Goal: Task Accomplishment & Management: Complete application form

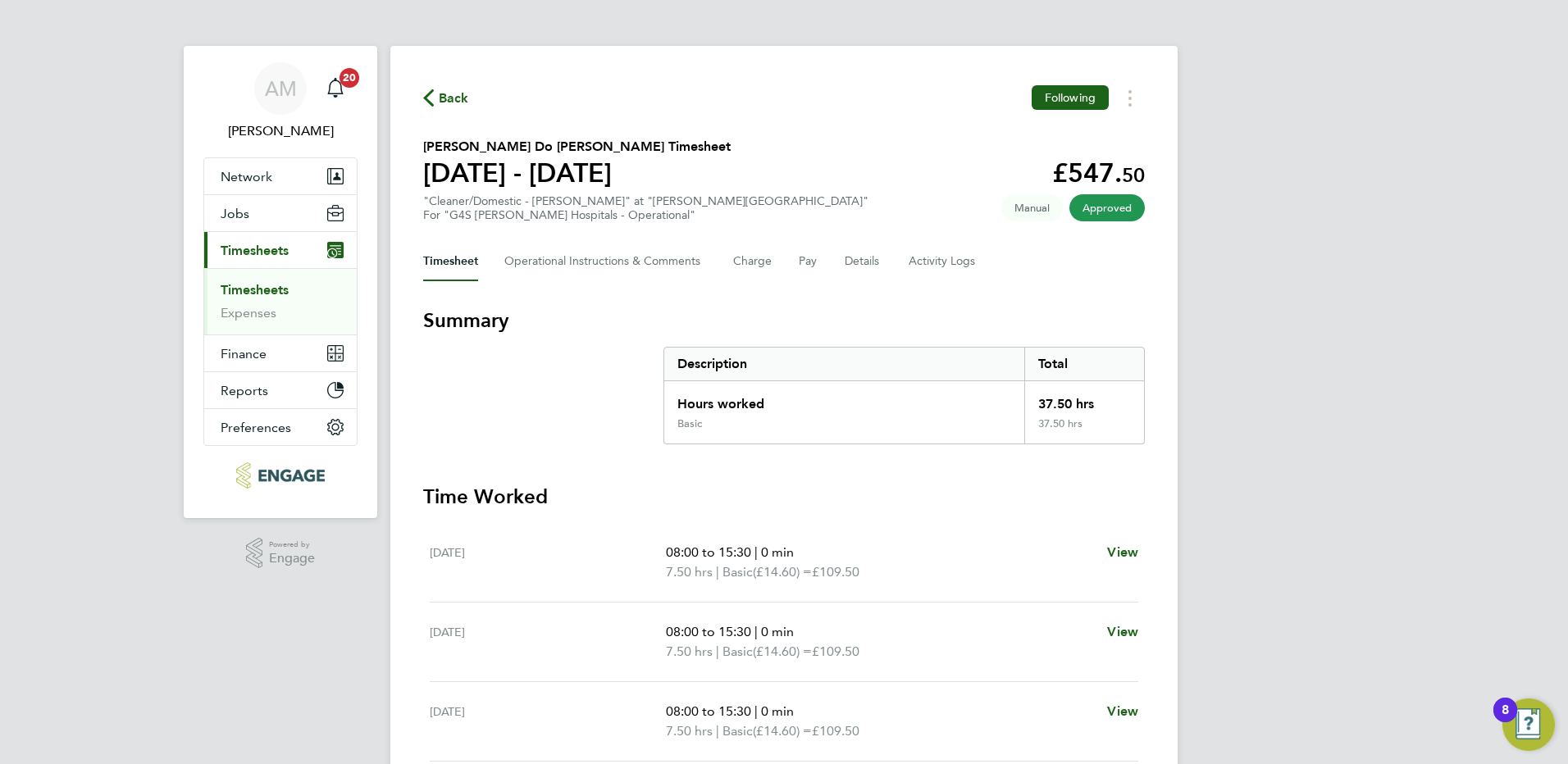
click at [282, 289] on link "Timesheets" at bounding box center [255, 289] width 68 height 16
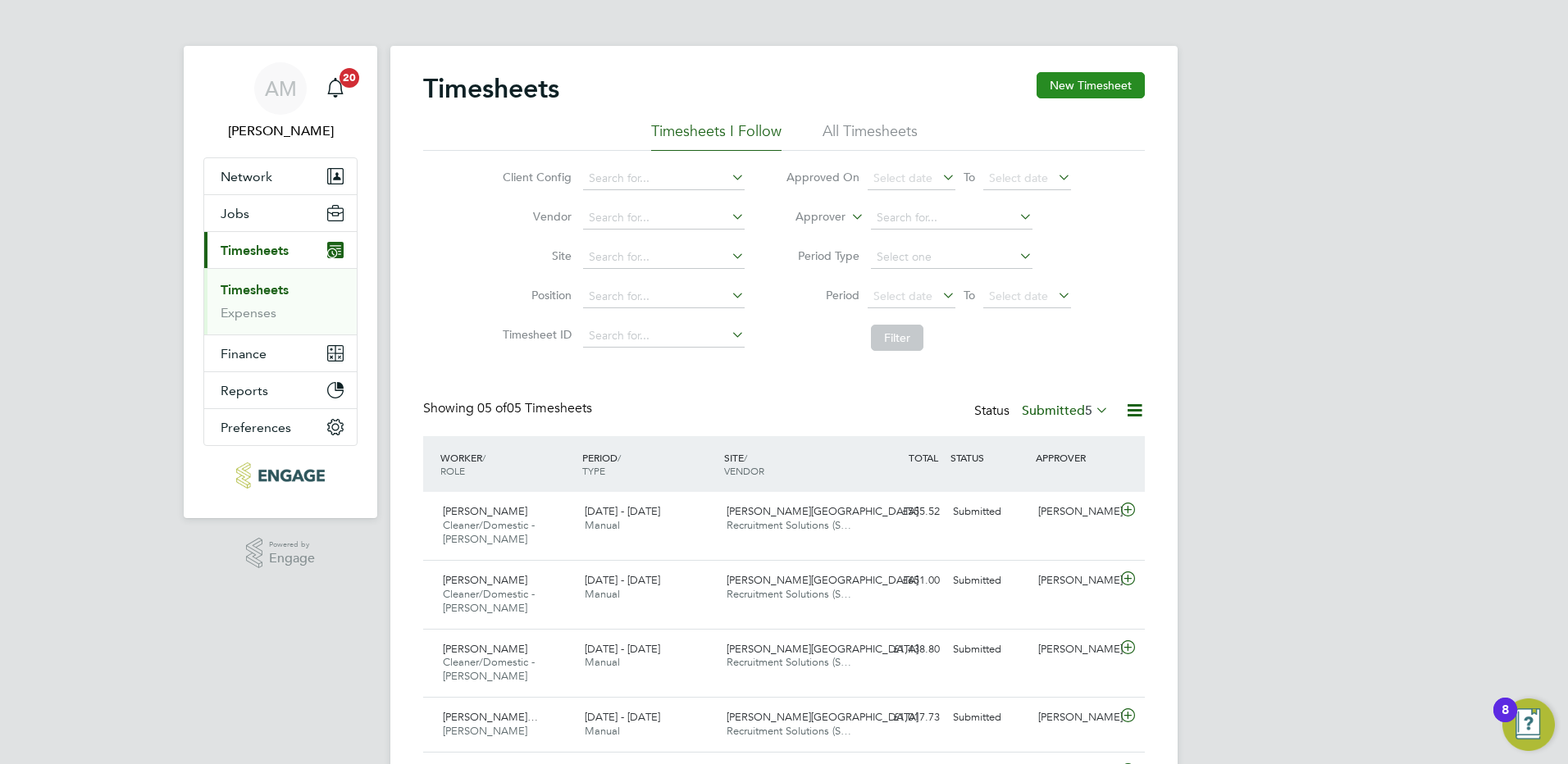
click at [1092, 88] on button "New Timesheet" at bounding box center [1090, 86] width 108 height 26
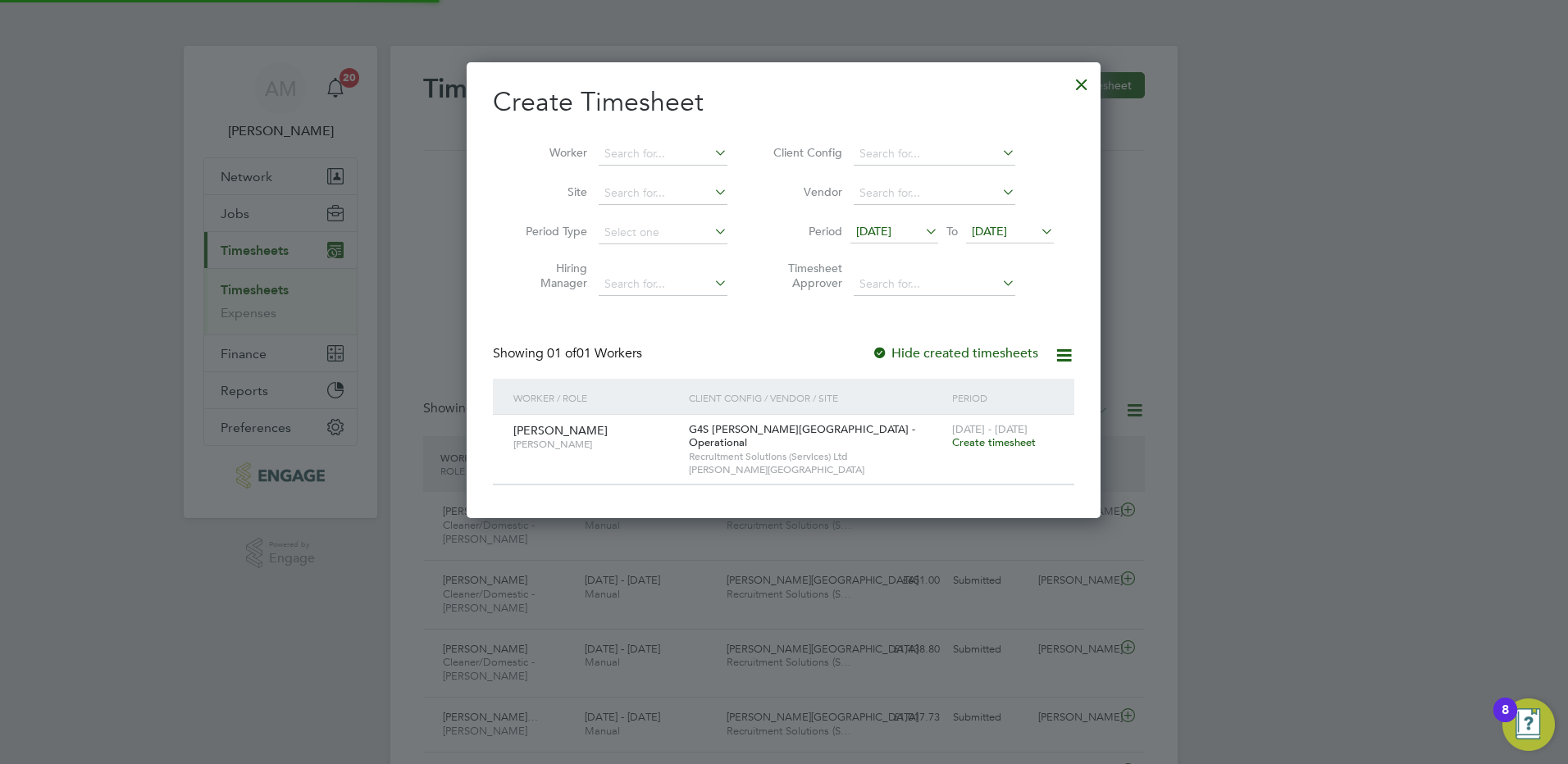
scroll to position [442, 635]
click at [897, 222] on span "12 Aug 2025" at bounding box center [894, 232] width 88 height 22
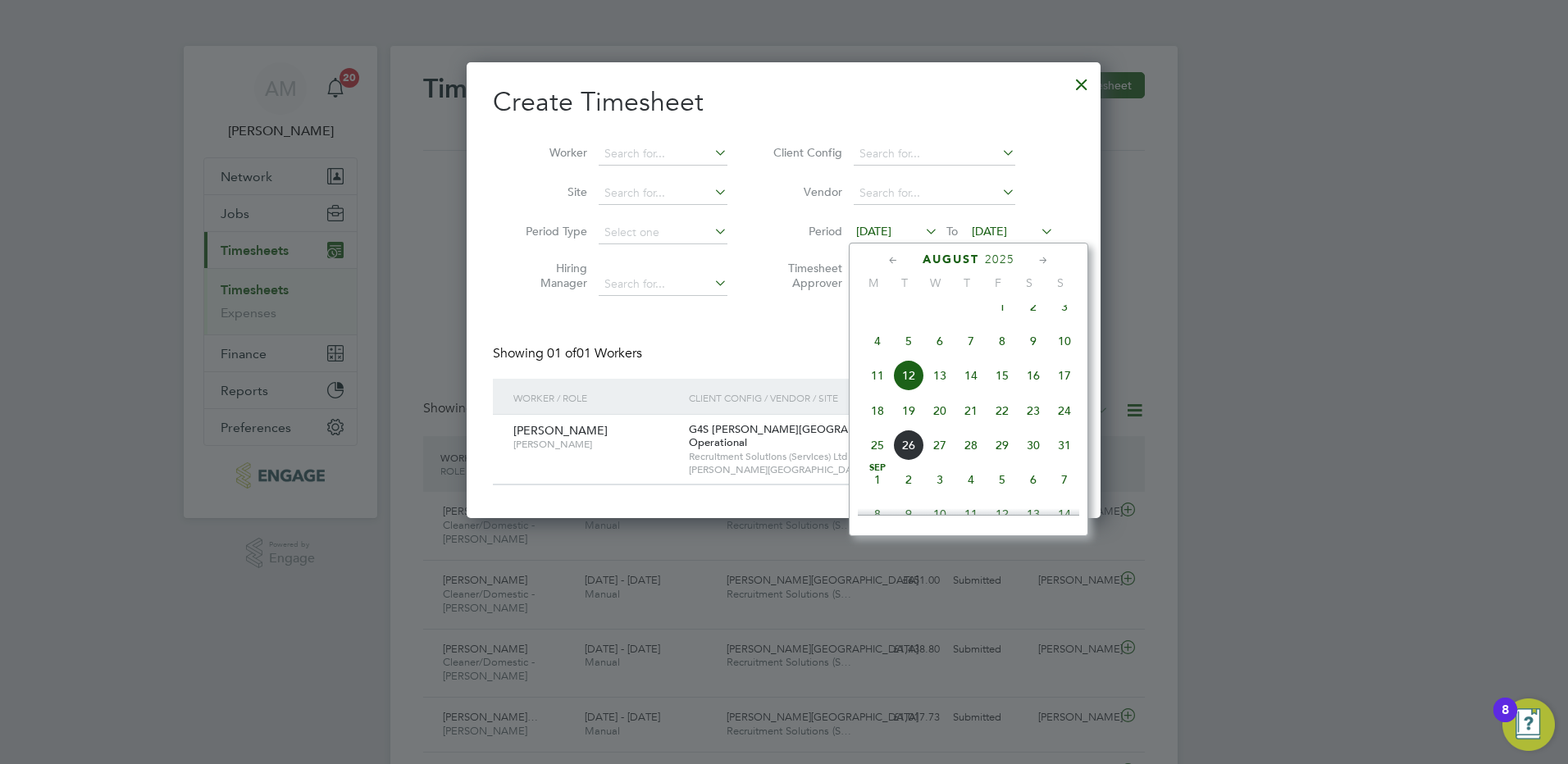
click at [879, 427] on span "18" at bounding box center [877, 410] width 31 height 31
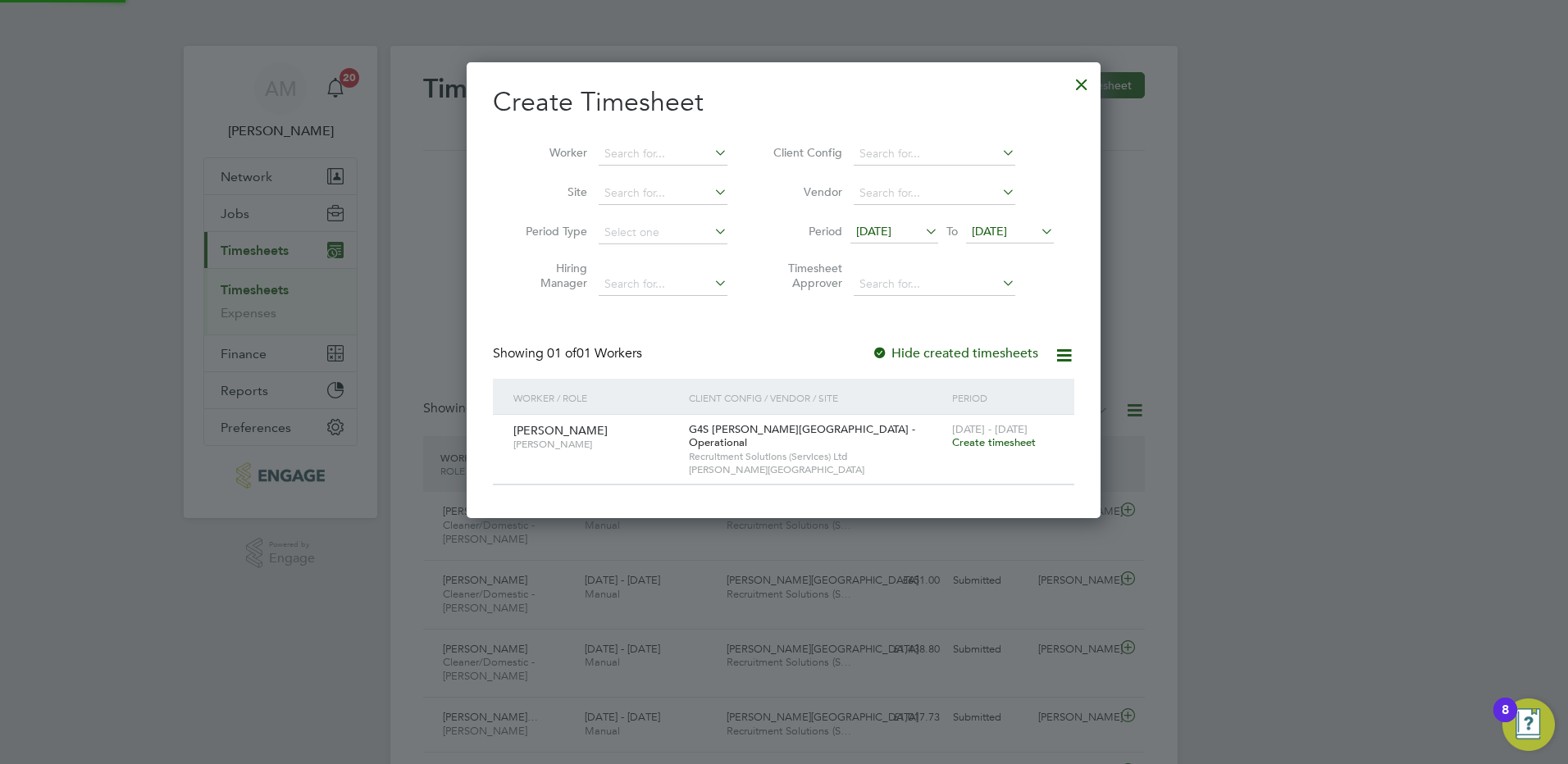
scroll to position [442, 635]
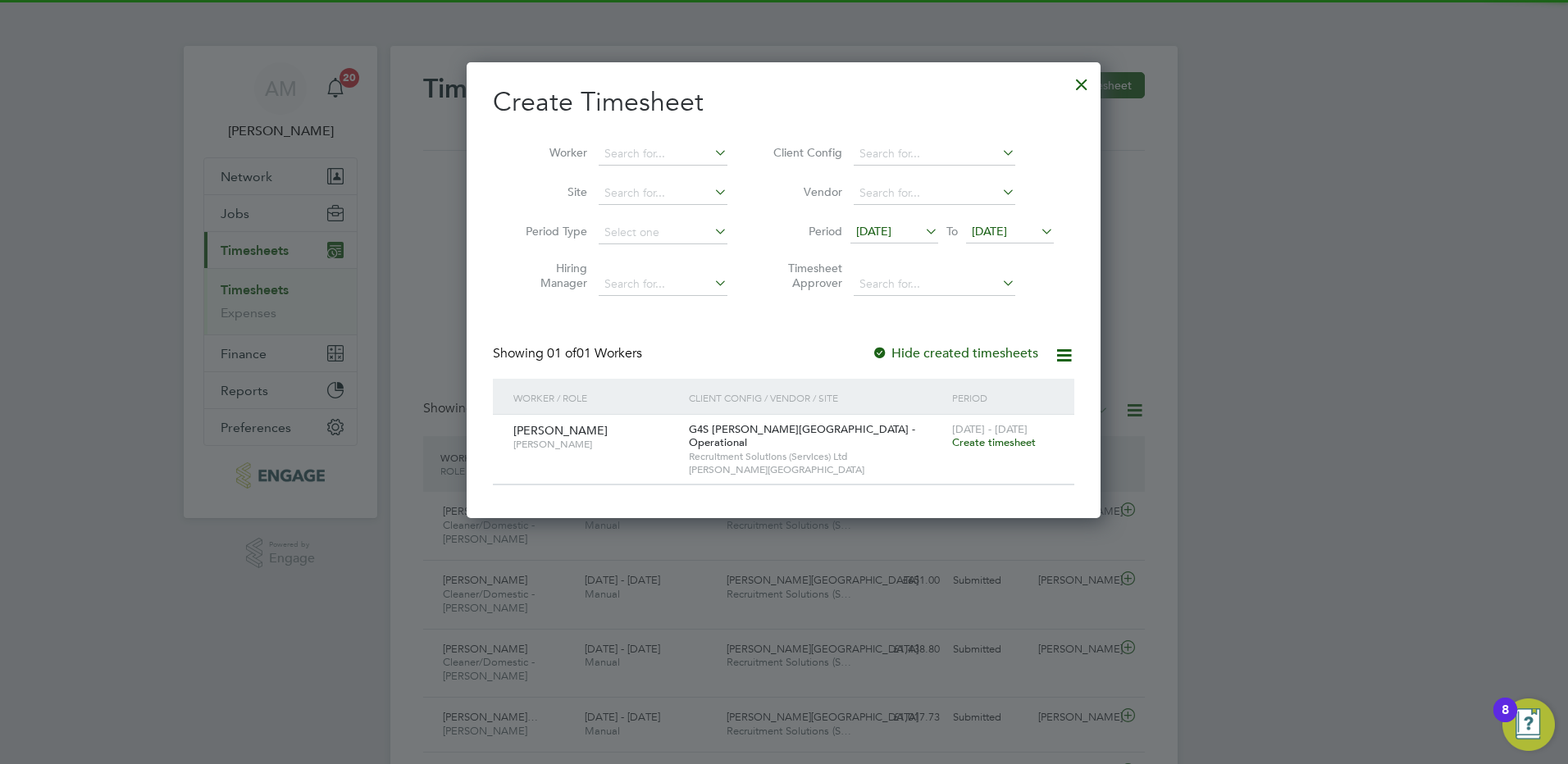
click at [991, 242] on span "19 Aug 2025" at bounding box center [1010, 232] width 88 height 22
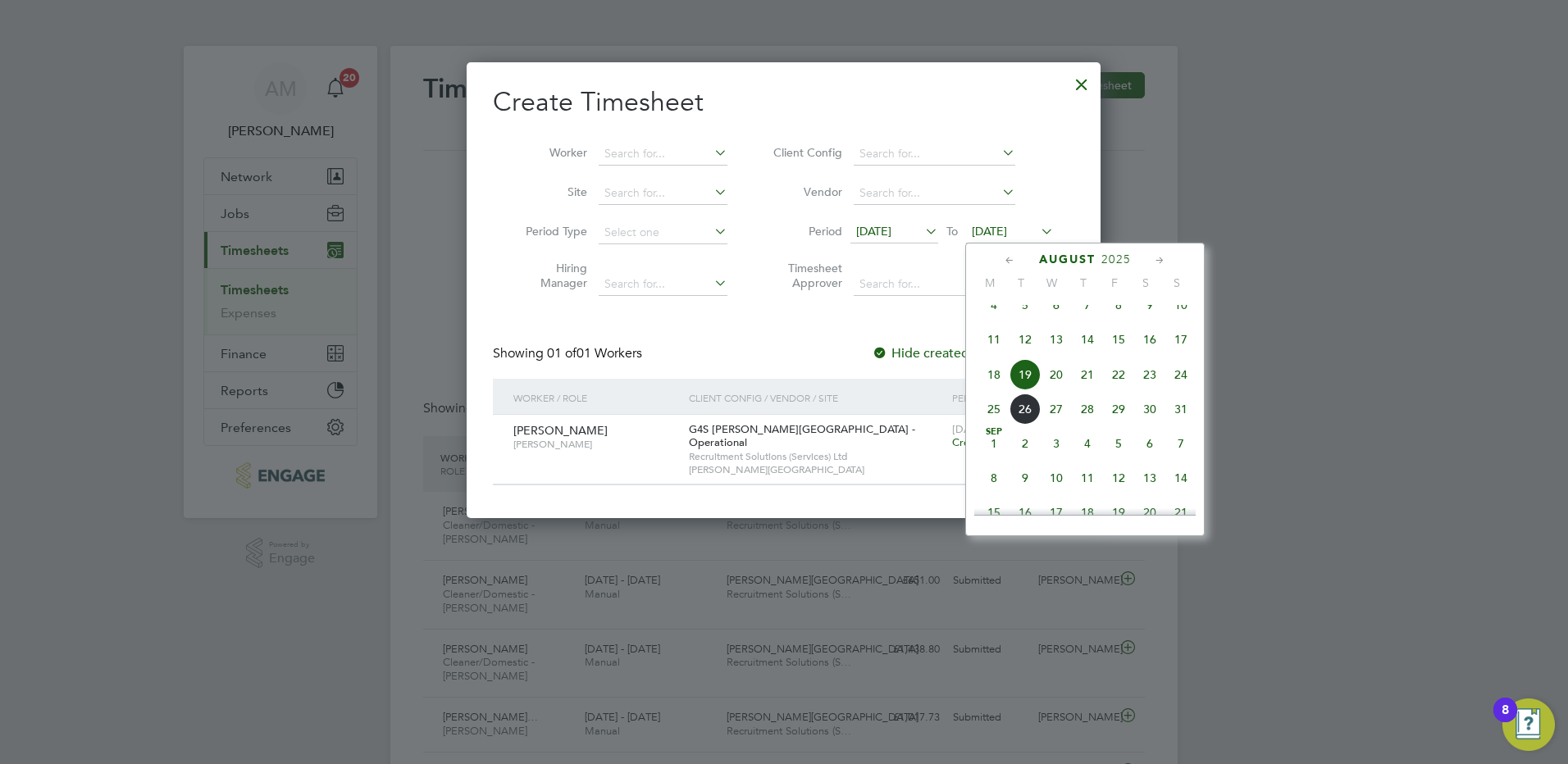
click at [1178, 389] on span "24" at bounding box center [1180, 374] width 31 height 31
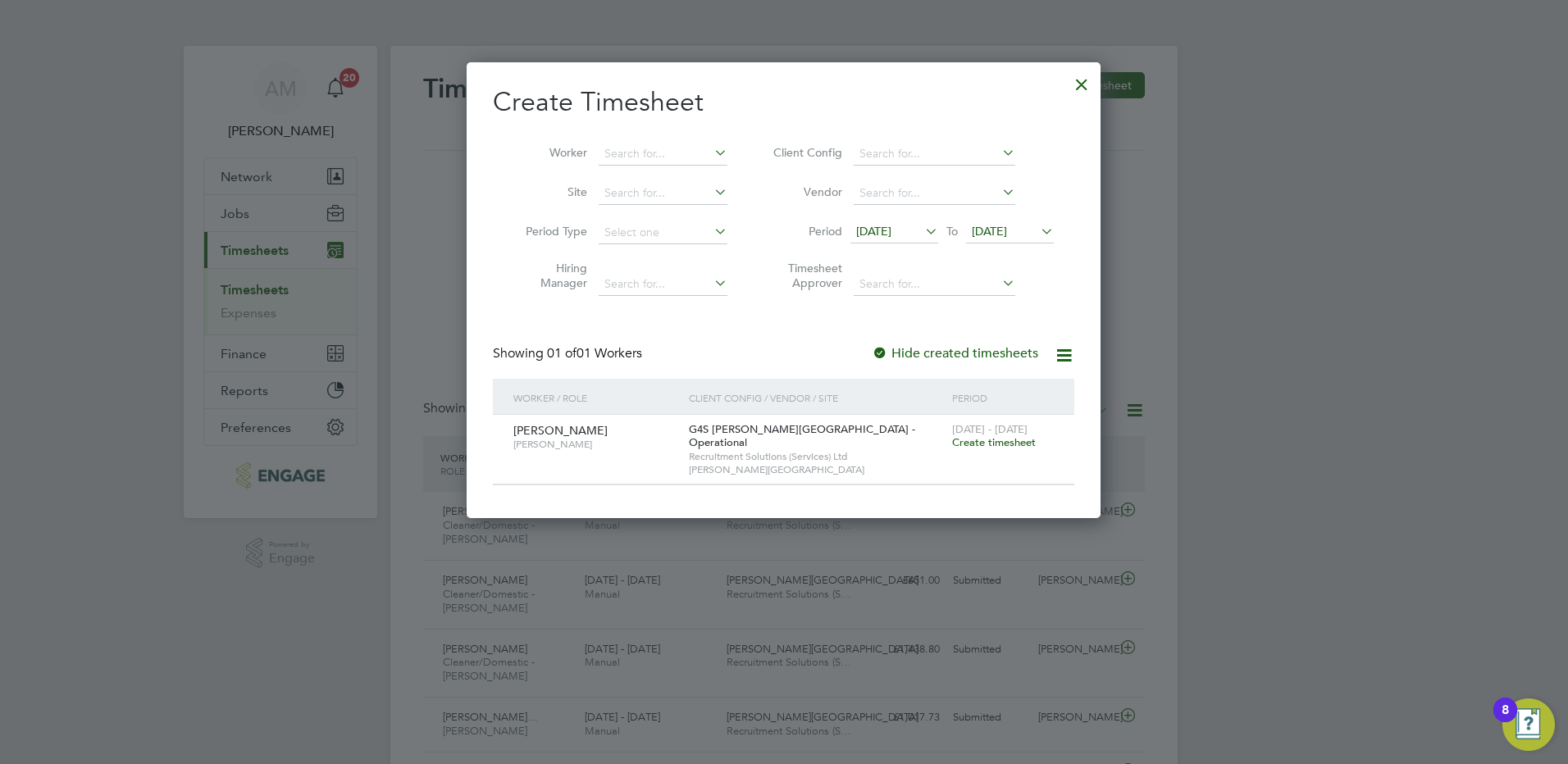
click at [989, 440] on span "Create timesheet" at bounding box center [994, 443] width 84 height 14
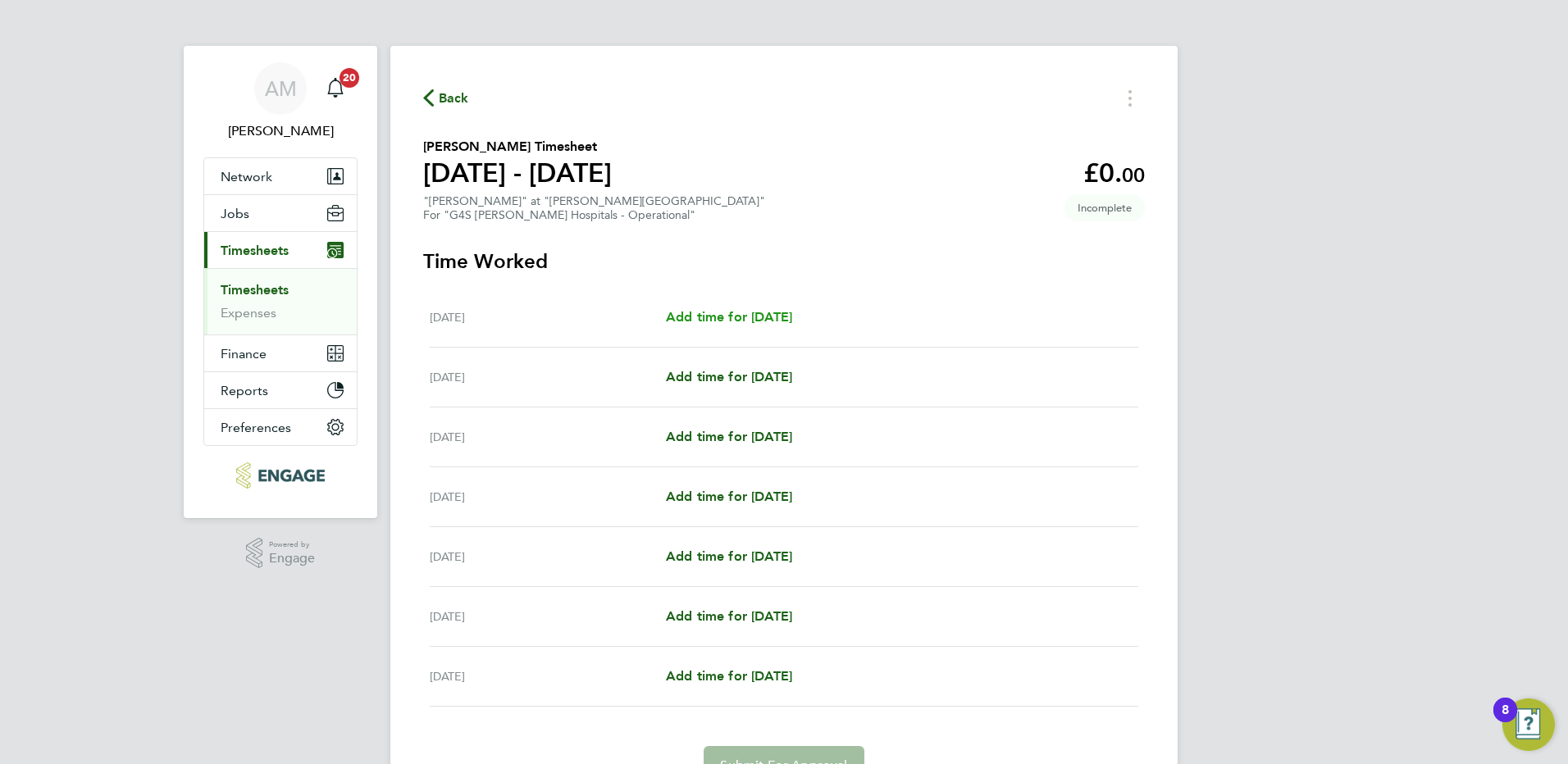
click at [700, 317] on span "Add time for Mon 18 Aug" at bounding box center [728, 317] width 126 height 16
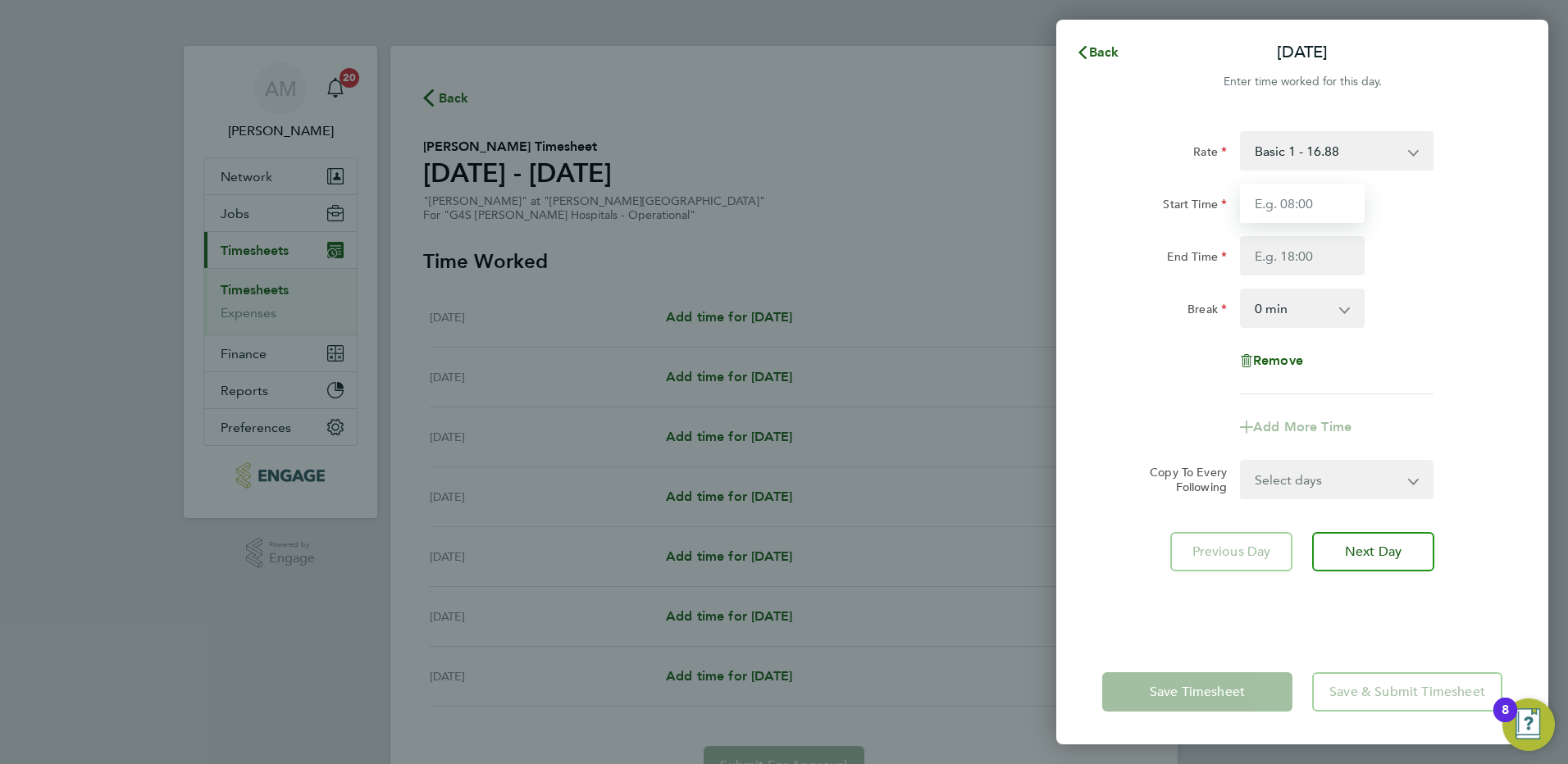
click at [1296, 210] on input "Start Time" at bounding box center [1301, 204] width 124 height 40
type input "06:00"
type input "16:00"
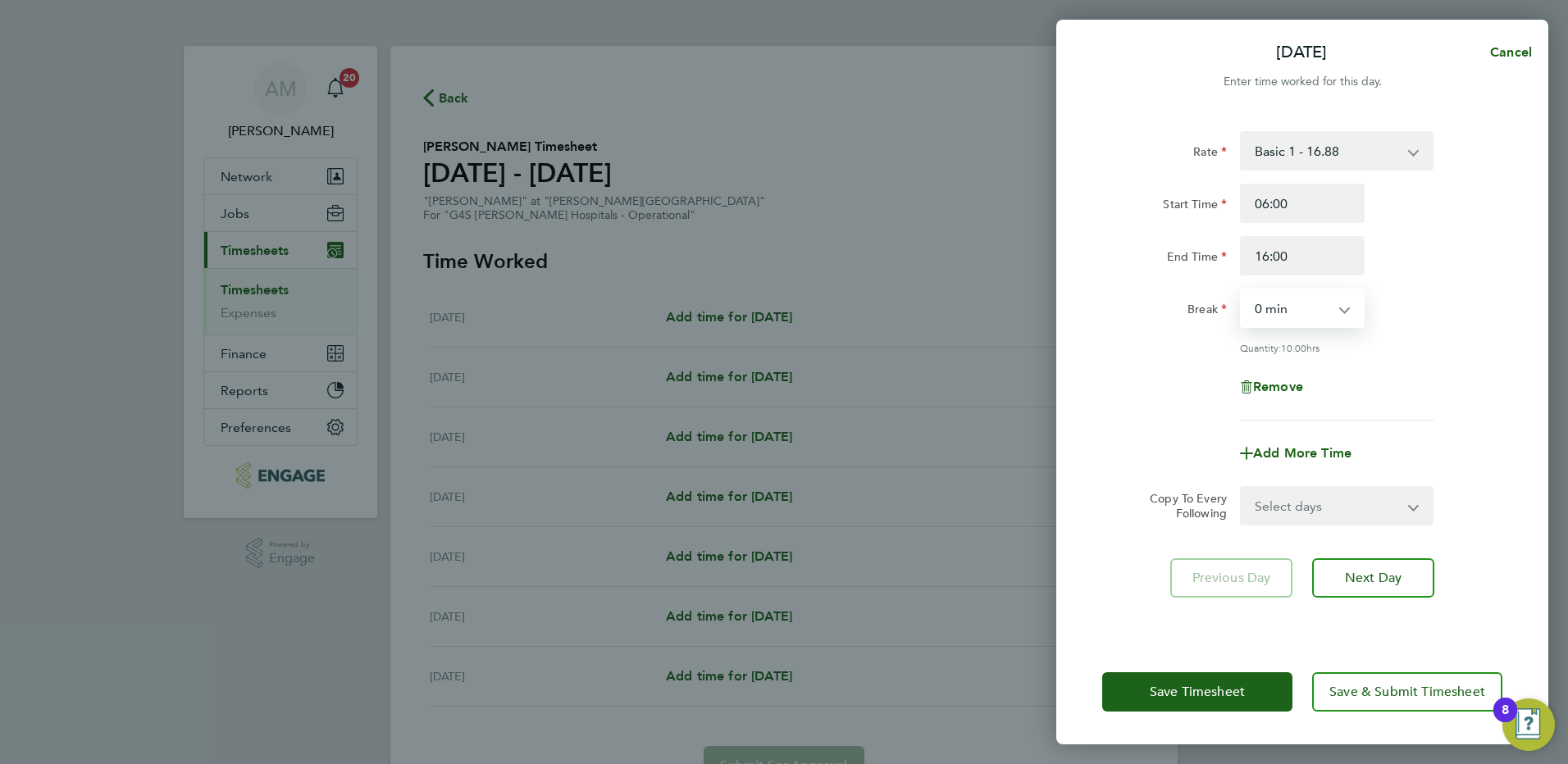
click at [1306, 311] on select "0 min 15 min 30 min 45 min 60 min 75 min 90 min" at bounding box center [1292, 308] width 101 height 36
select select "30"
click at [1242, 290] on select "0 min 15 min 30 min 45 min 60 min 75 min 90 min" at bounding box center [1292, 308] width 101 height 36
click at [1388, 376] on div "Remove" at bounding box center [1301, 387] width 413 height 40
drag, startPoint x: 1312, startPoint y: 254, endPoint x: 1165, endPoint y: 254, distance: 147.0
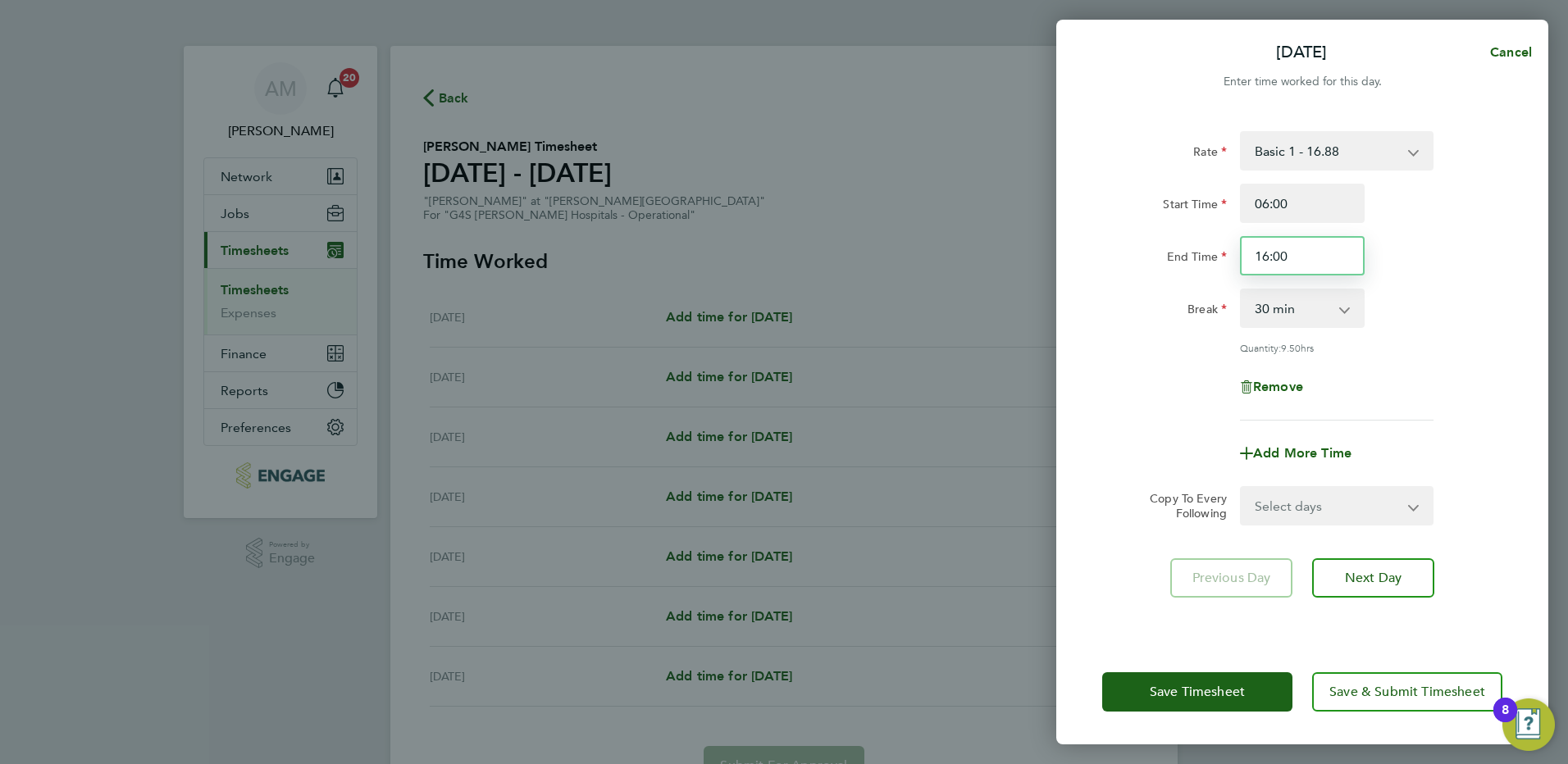
click at [1165, 254] on div "End Time 16:00" at bounding box center [1301, 256] width 413 height 40
type input "14:00"
click at [1369, 349] on div "Quantity: 9.50 hrs" at bounding box center [1336, 347] width 193 height 13
click at [1314, 454] on span "Add More Time" at bounding box center [1301, 453] width 98 height 16
select select "null"
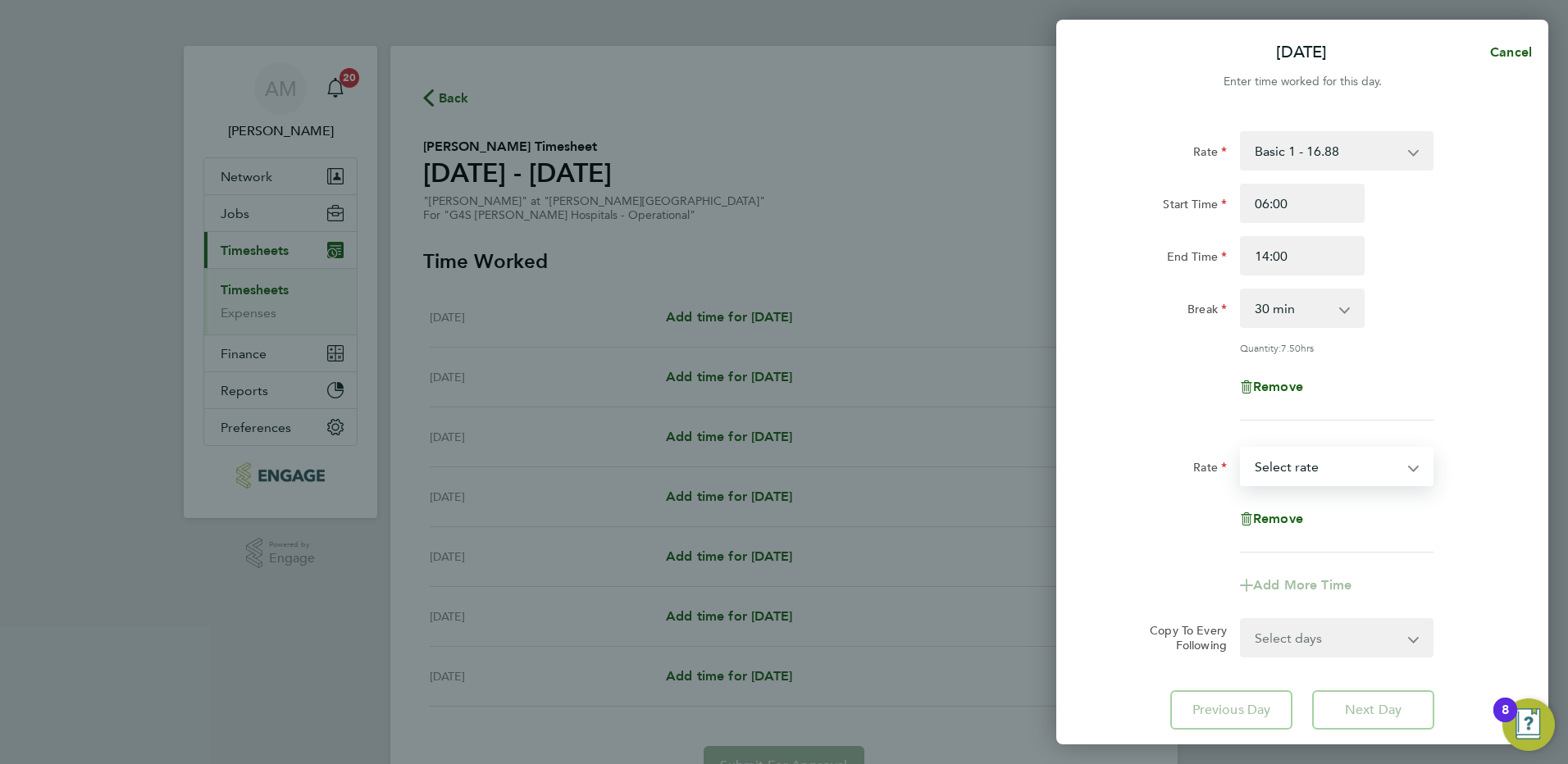
click at [1299, 464] on select "Basic 1 - 16.88 Saturday Rate - 23.81 Night Rate (8pm- 6 am) - 23.81 x 1.5 - 25…" at bounding box center [1326, 467] width 170 height 36
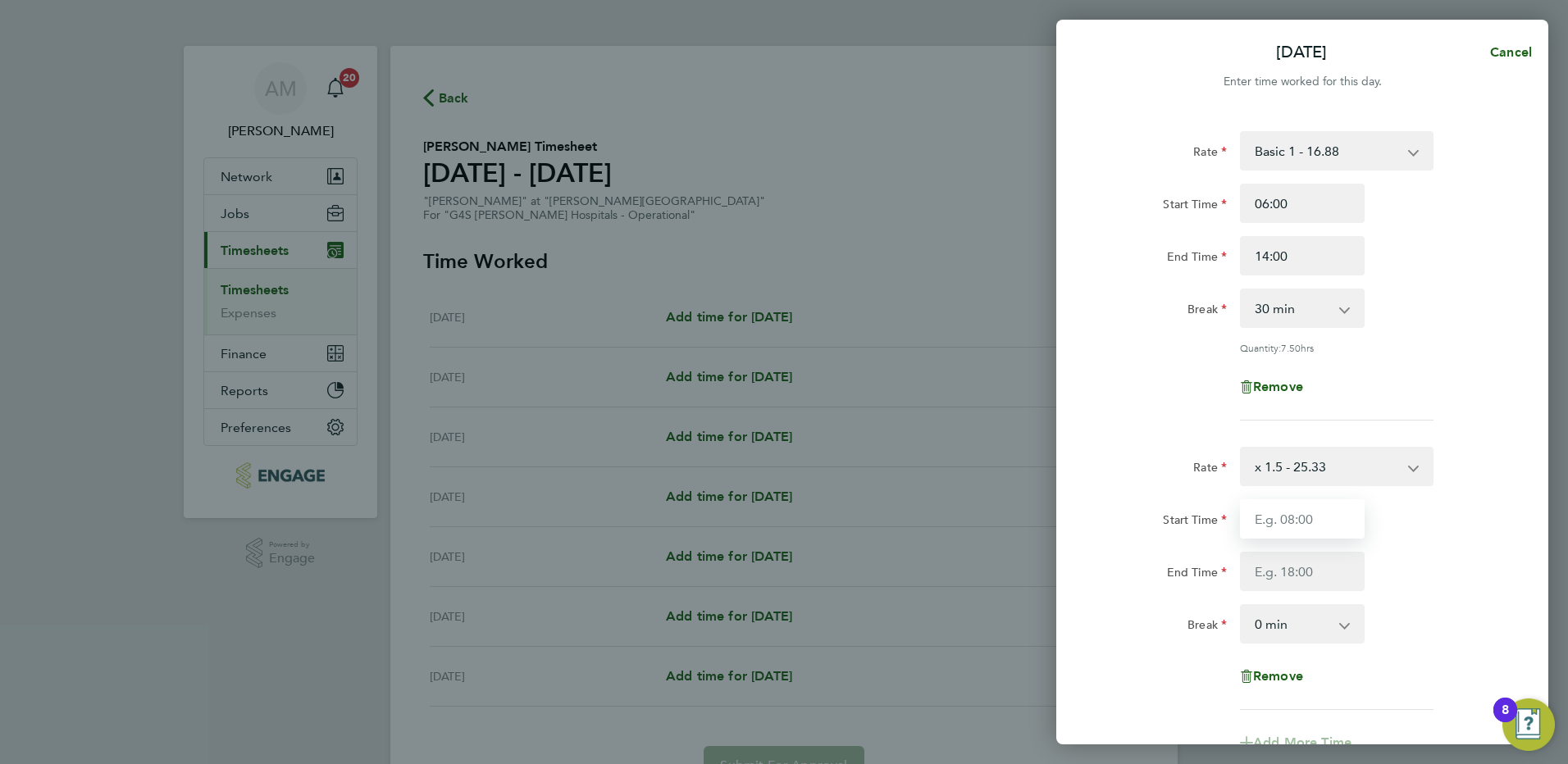
click at [1277, 518] on input "Start Time" at bounding box center [1301, 519] width 124 height 40
type input "14:00"
type input "16:00"
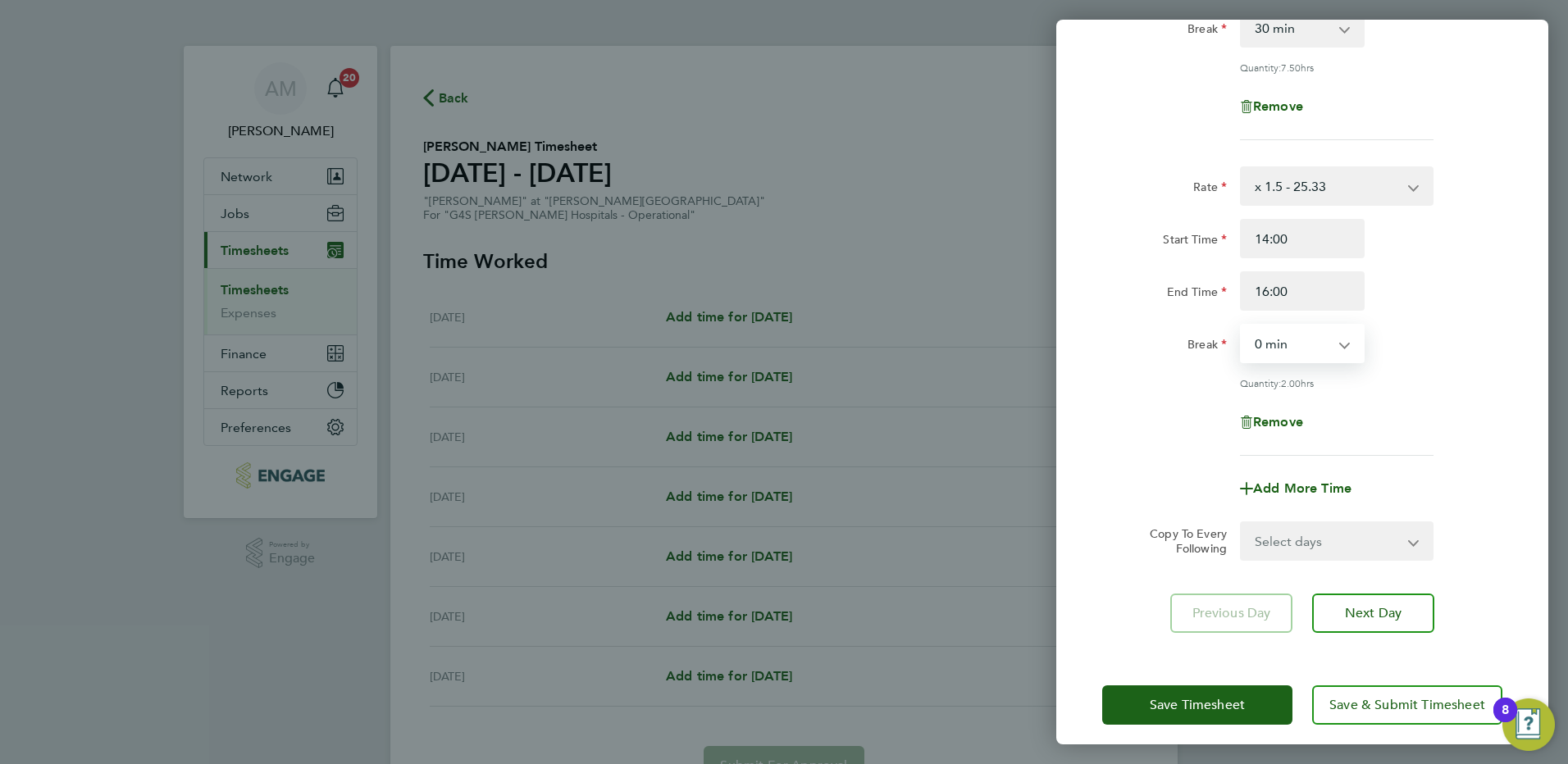
scroll to position [290, 0]
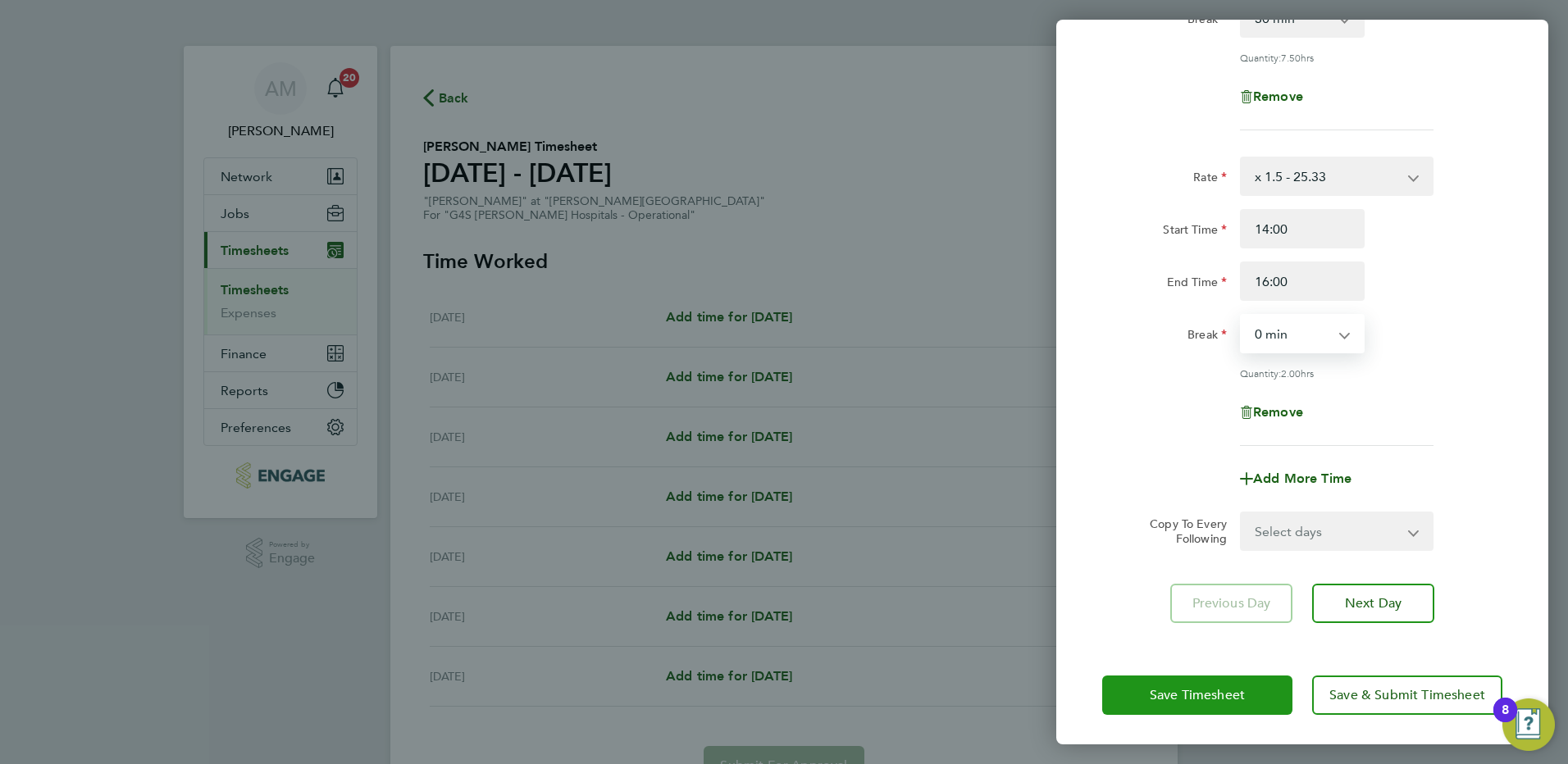
click at [1213, 698] on span "Save Timesheet" at bounding box center [1197, 695] width 96 height 16
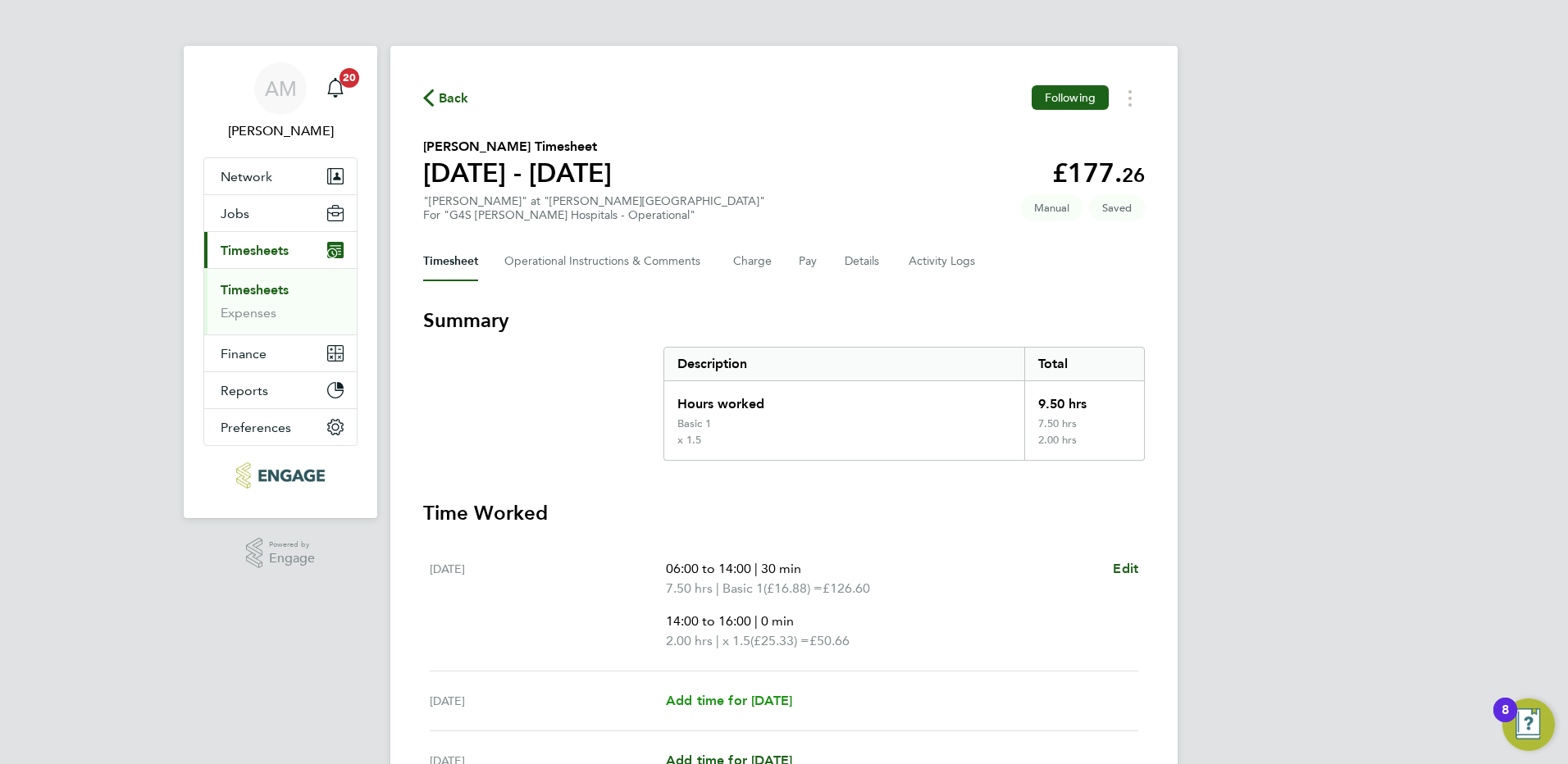
click at [764, 702] on span "Add time for Tue 19 Aug" at bounding box center [728, 700] width 126 height 16
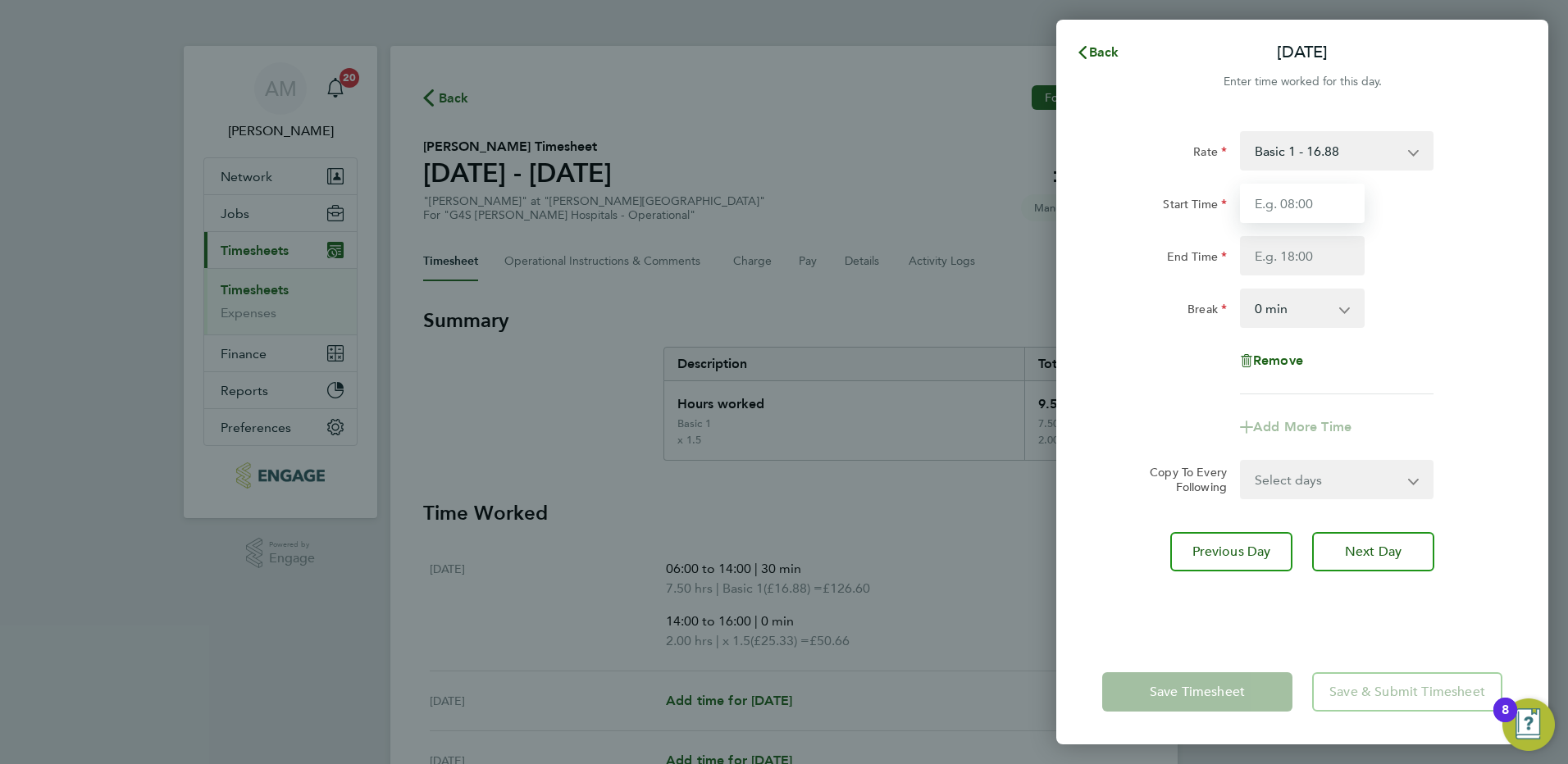
click at [1273, 200] on input "Start Time" at bounding box center [1301, 204] width 124 height 40
type input "06:00"
type input "14:00"
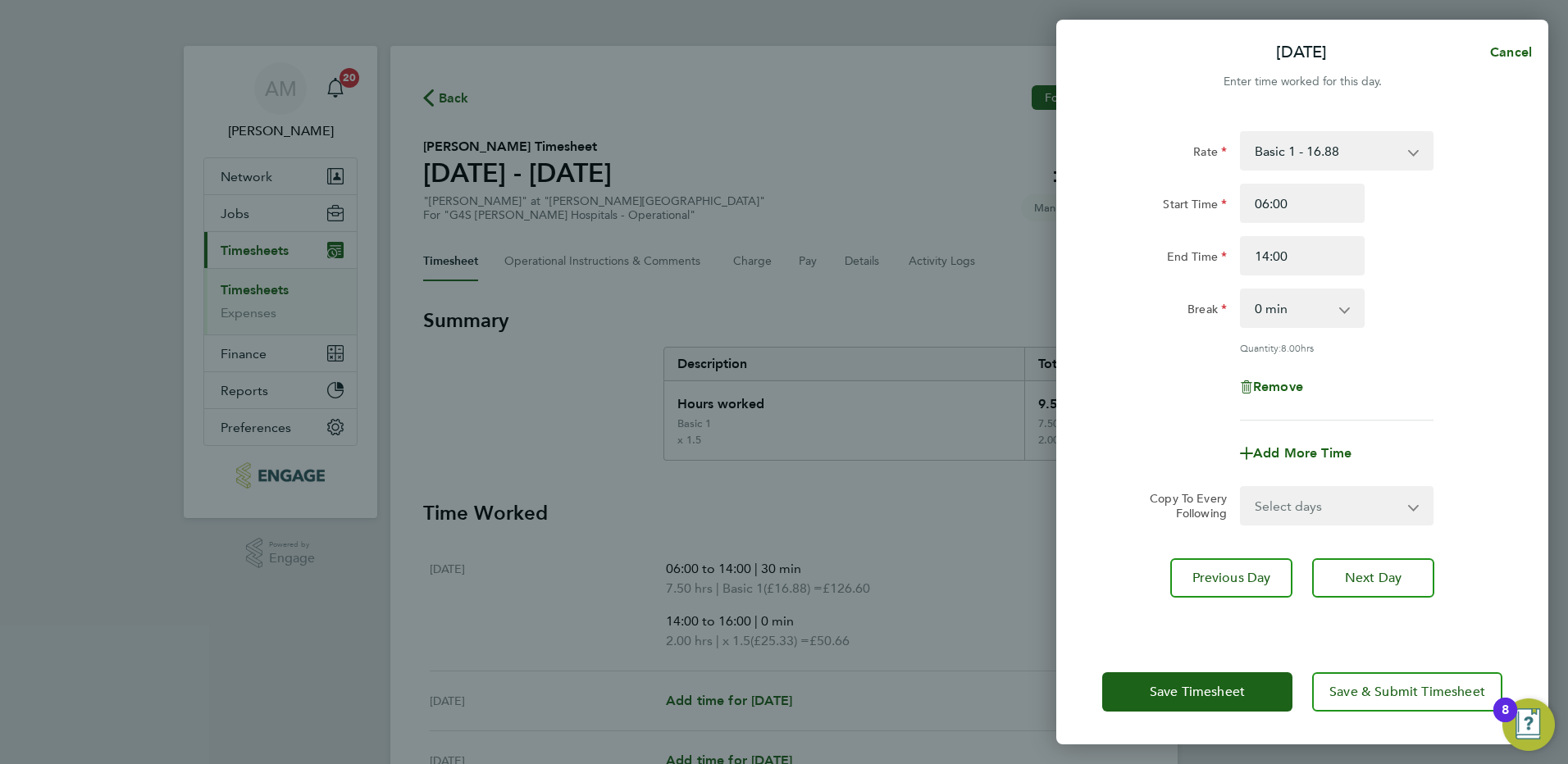
click at [1432, 254] on div "End Time 14:00" at bounding box center [1301, 256] width 413 height 40
click at [1325, 314] on select "0 min 15 min 30 min 45 min 60 min 75 min 90 min" at bounding box center [1292, 308] width 101 height 36
select select "30"
click at [1242, 290] on select "0 min 15 min 30 min 45 min 60 min 75 min 90 min" at bounding box center [1292, 308] width 101 height 36
click at [1368, 376] on div "Remove" at bounding box center [1301, 387] width 137 height 40
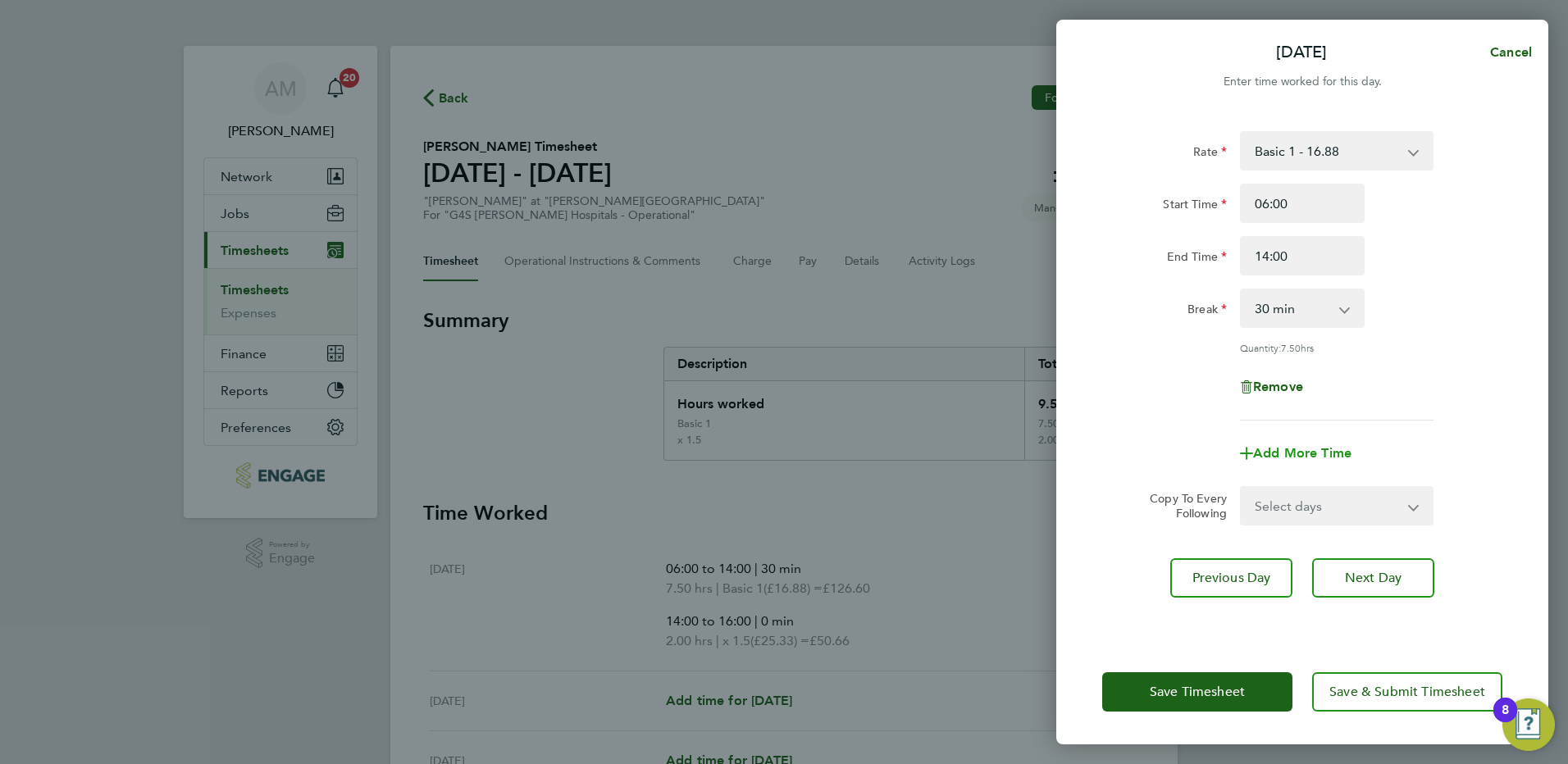
click at [1312, 450] on span "Add More Time" at bounding box center [1301, 453] width 98 height 16
select select "null"
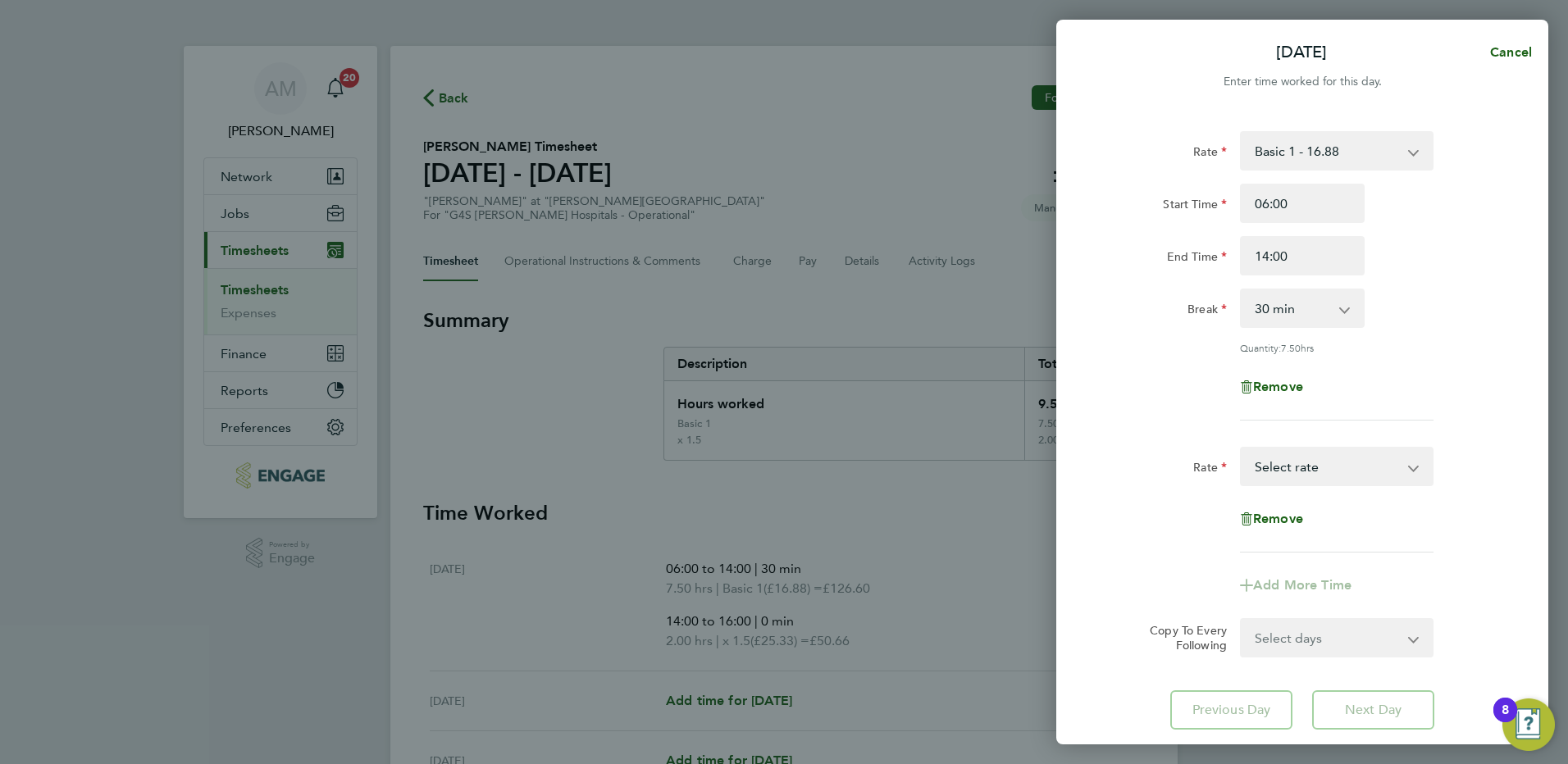
click at [1286, 468] on select "Basic 1 - 16.88 Saturday Rate - 23.81 Night Rate (8pm- 6 am) - 23.81 x 1.5 - 25…" at bounding box center [1326, 467] width 170 height 36
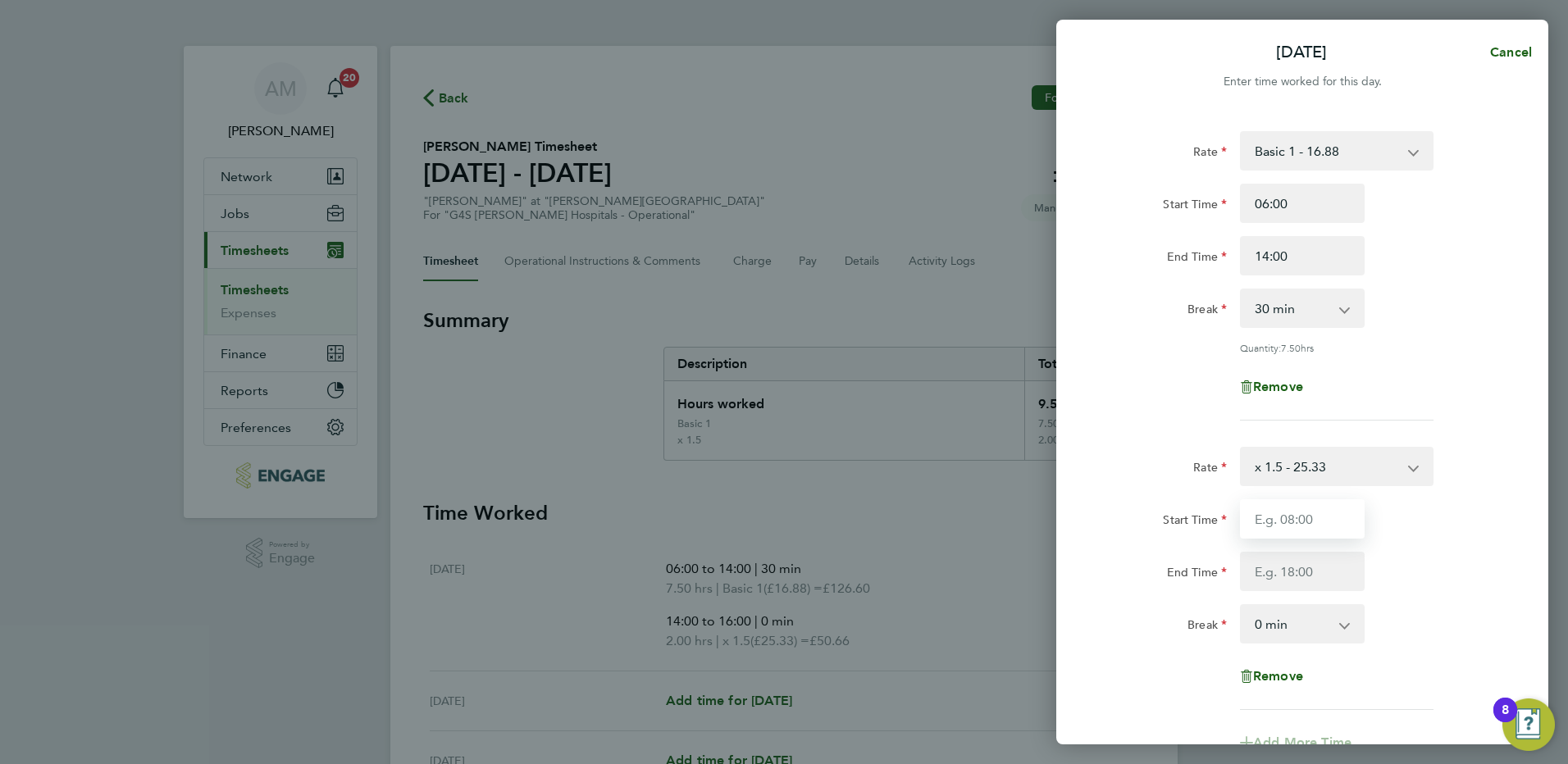
drag, startPoint x: 1274, startPoint y: 520, endPoint x: 1283, endPoint y: 515, distance: 10.3
click at [1274, 520] on input "Start Time" at bounding box center [1301, 519] width 124 height 40
type input "14:00"
type input "18:00"
click at [1429, 631] on div "Break 0 min 15 min 30 min 45 min 60 min 75 min 90 min" at bounding box center [1301, 624] width 413 height 40
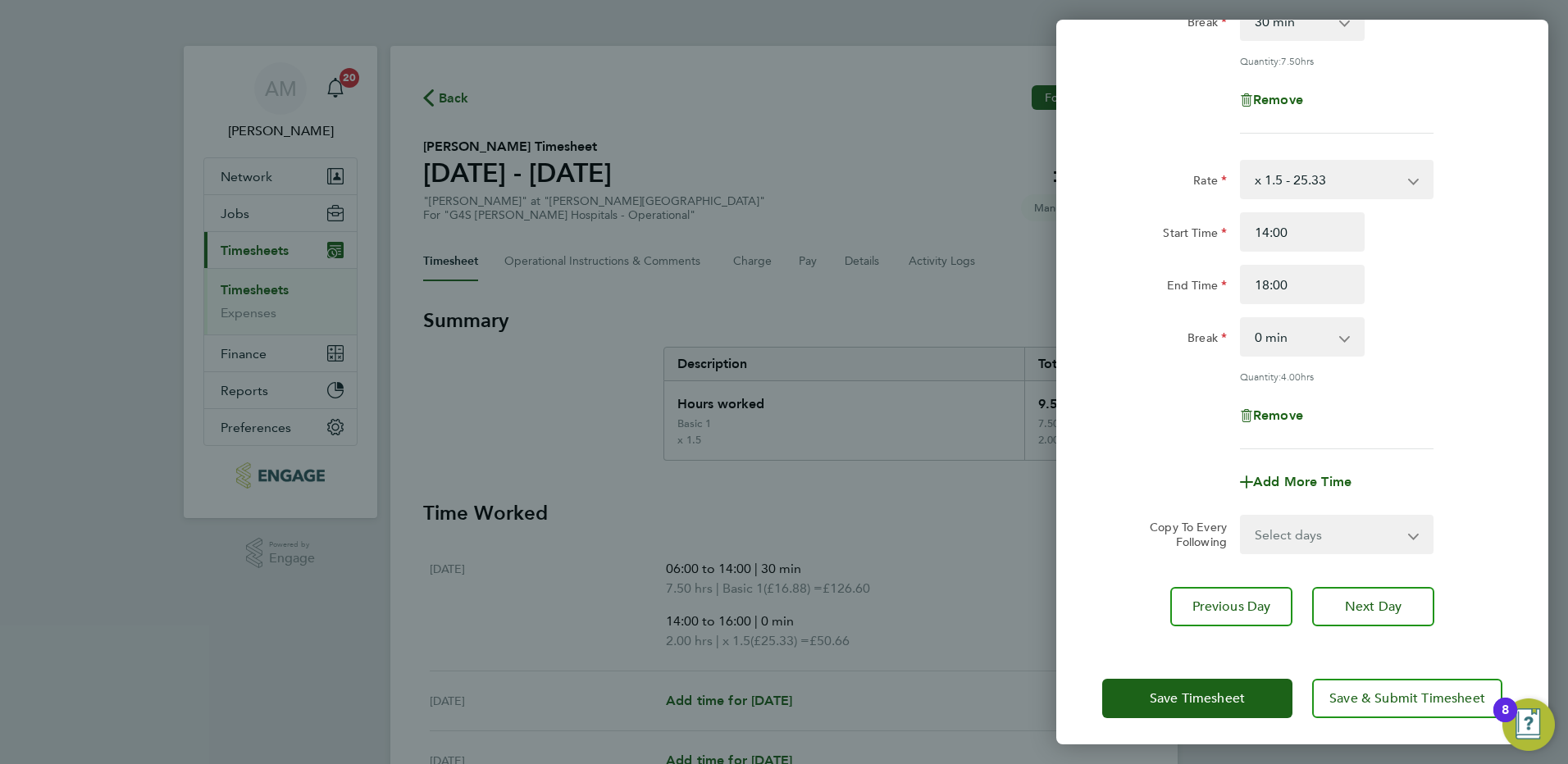
scroll to position [290, 0]
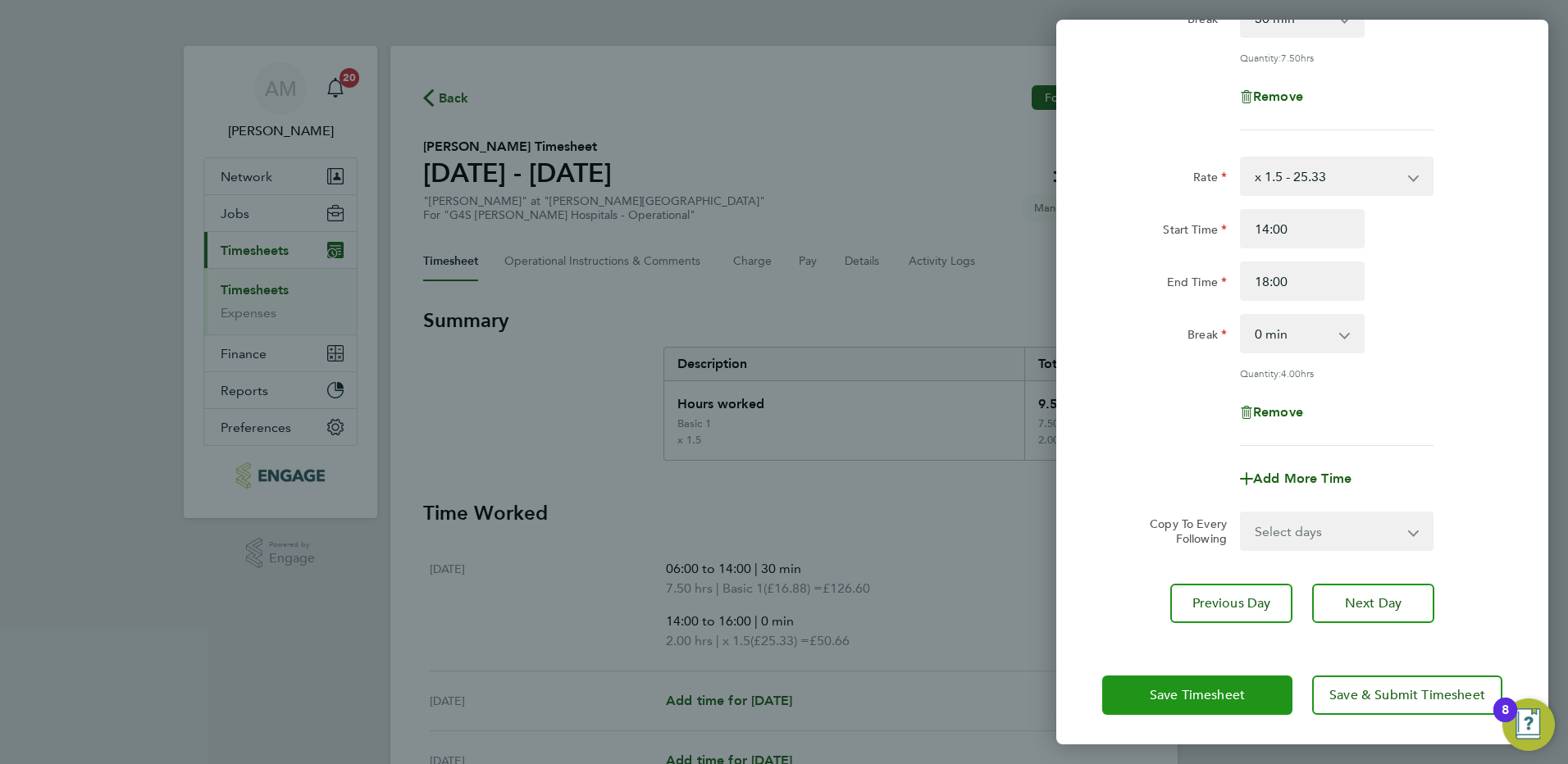
drag, startPoint x: 1226, startPoint y: 683, endPoint x: 1283, endPoint y: 686, distance: 57.1
click at [1225, 687] on span "Save Timesheet" at bounding box center [1197, 695] width 96 height 16
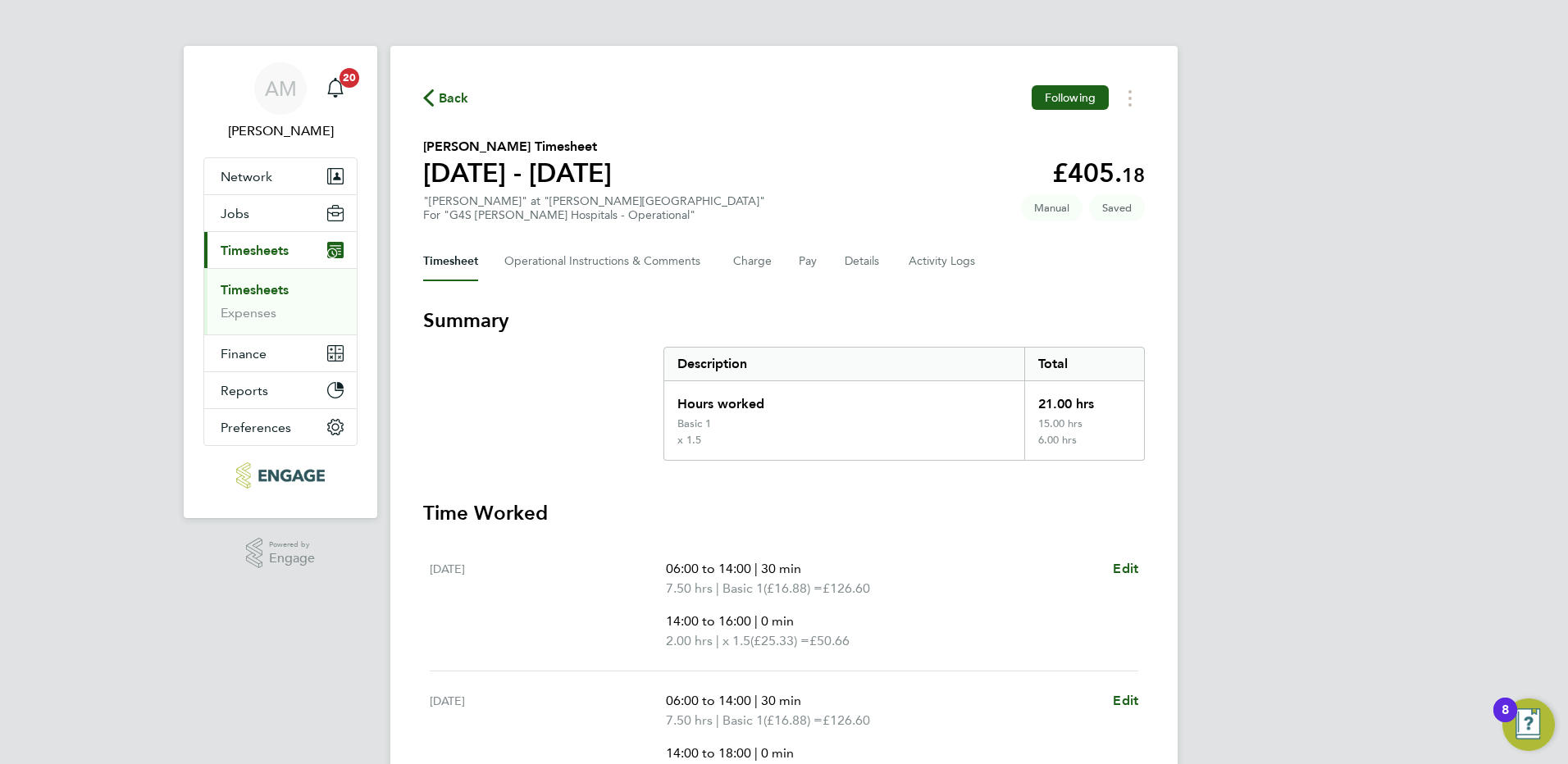
scroll to position [383, 0]
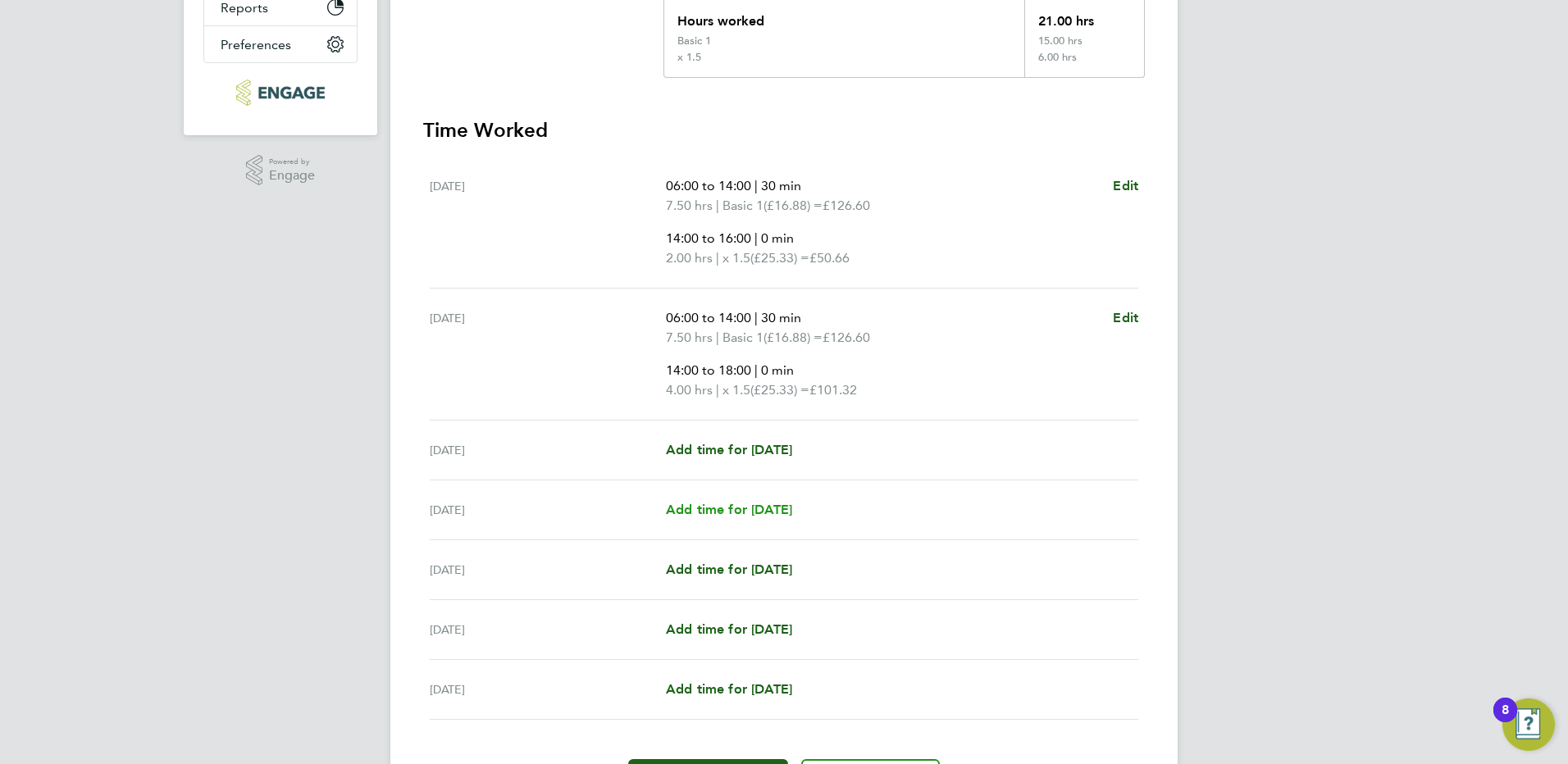
click at [725, 510] on span "Add time for Thu 21 Aug" at bounding box center [728, 509] width 126 height 16
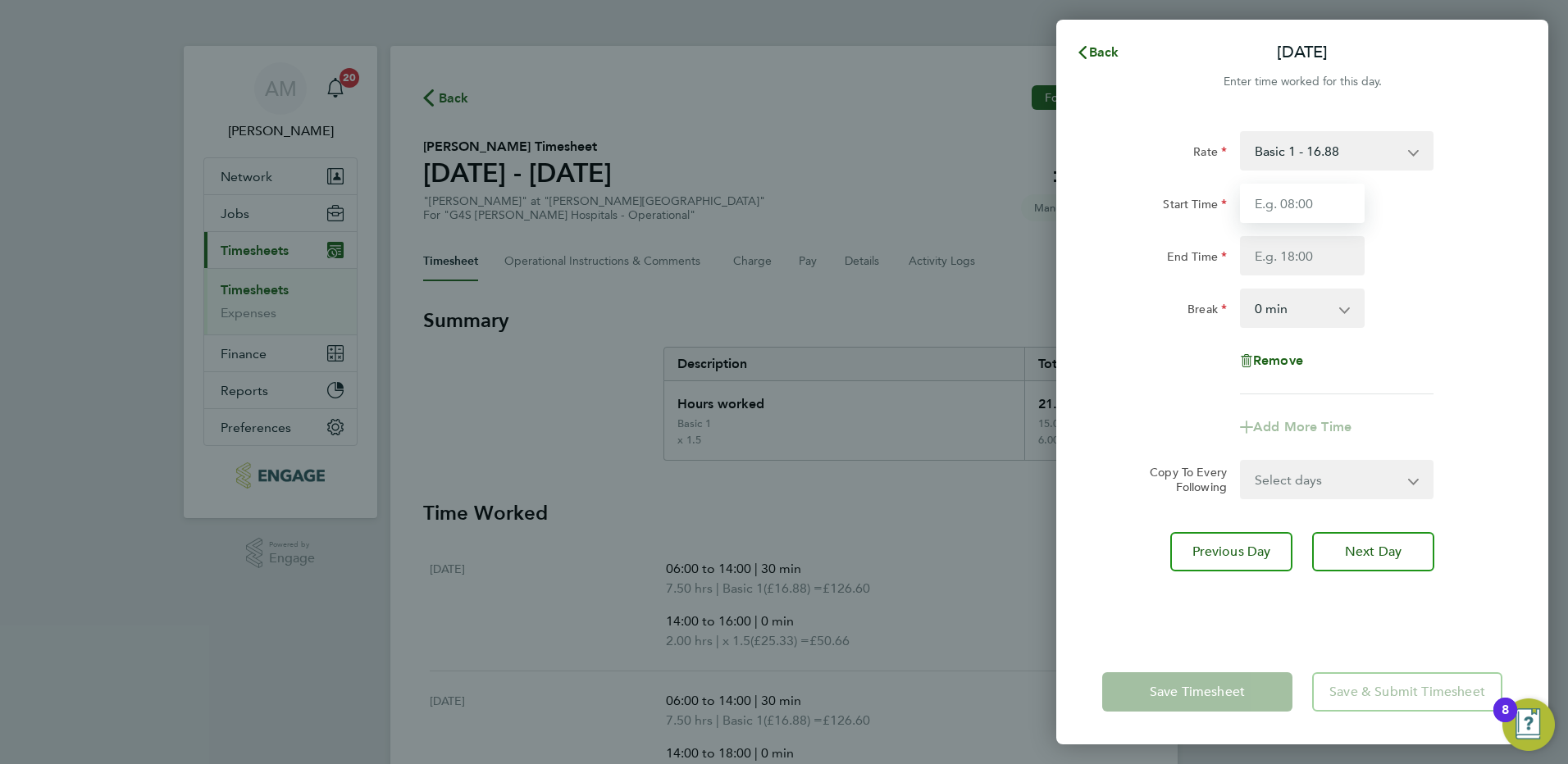
click at [1290, 209] on input "Start Time" at bounding box center [1301, 204] width 124 height 40
type input "08:00"
type input "16:00"
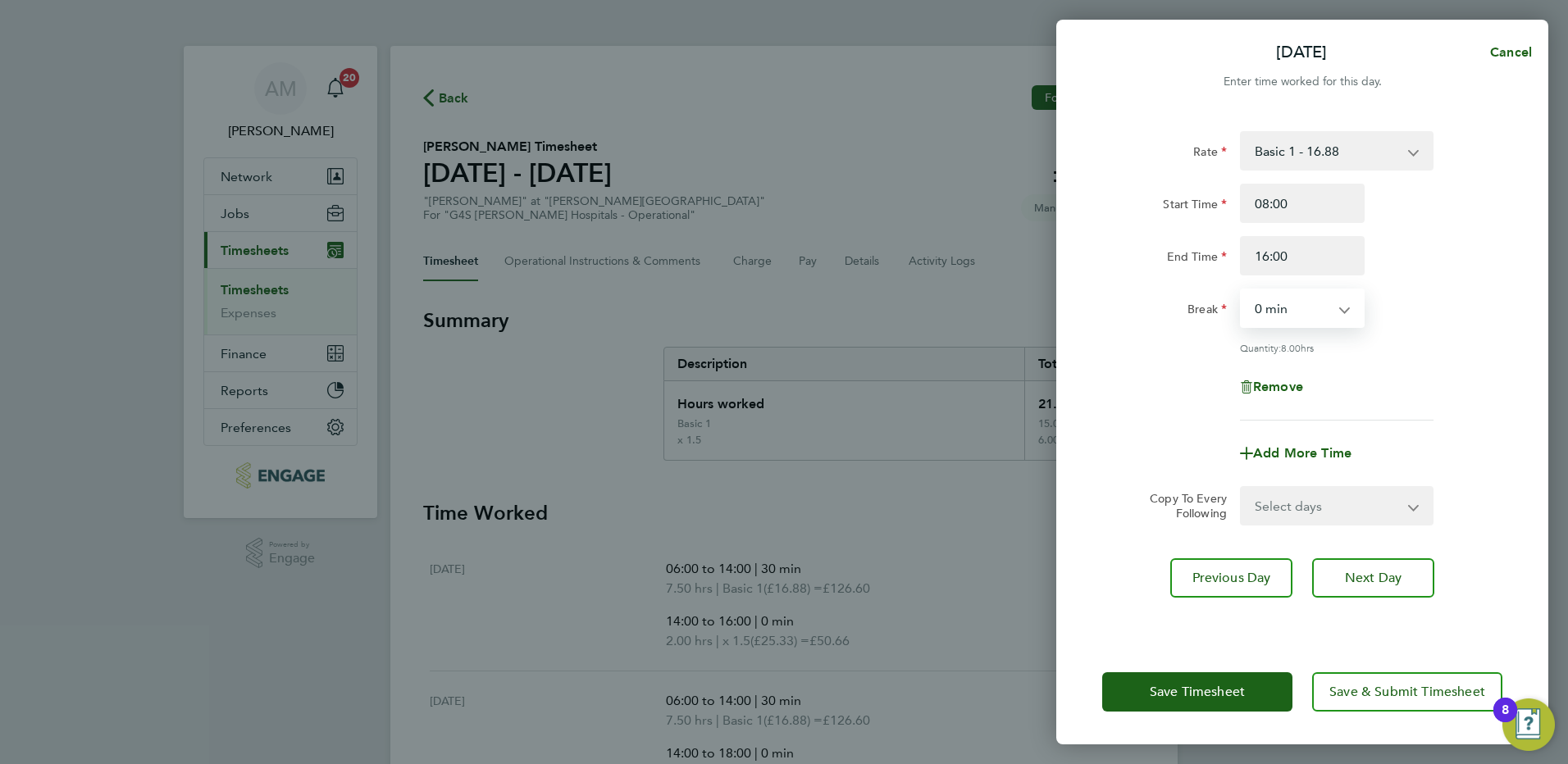
click at [1282, 306] on select "0 min 15 min 30 min 45 min 60 min 75 min 90 min" at bounding box center [1292, 308] width 101 height 36
select select "30"
click at [1242, 290] on select "0 min 15 min 30 min 45 min 60 min 75 min 90 min" at bounding box center [1292, 308] width 101 height 36
click at [1402, 362] on div "Rate Basic 1 - 16.88 Saturday Rate - 23.81 Night Rate (8pm- 6 am) - 23.81 x 1.5…" at bounding box center [1302, 276] width 400 height 289
drag, startPoint x: 1302, startPoint y: 261, endPoint x: 1247, endPoint y: 255, distance: 55.3
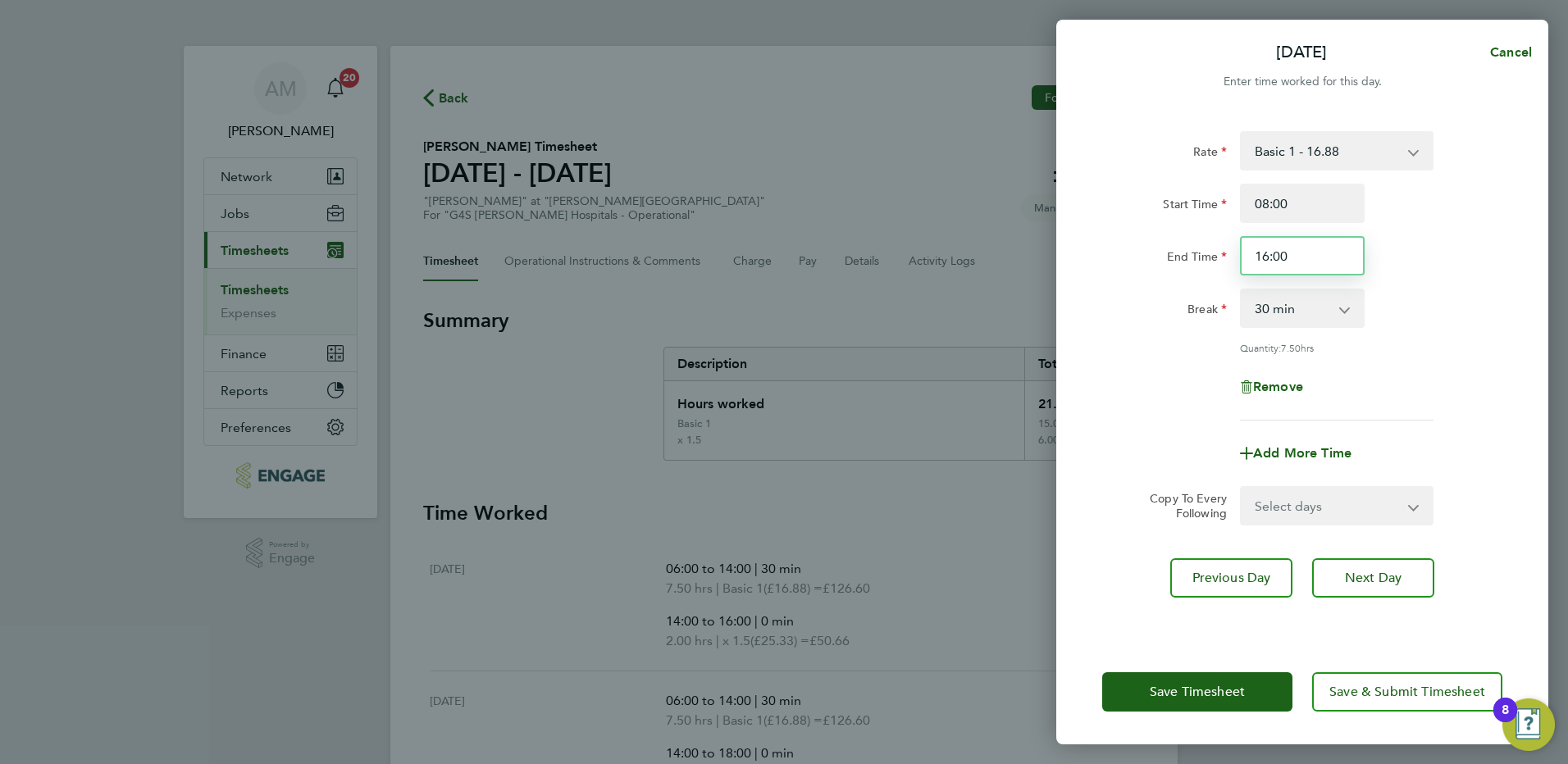
click at [1247, 255] on input "16:00" at bounding box center [1301, 256] width 124 height 40
type input "15:30"
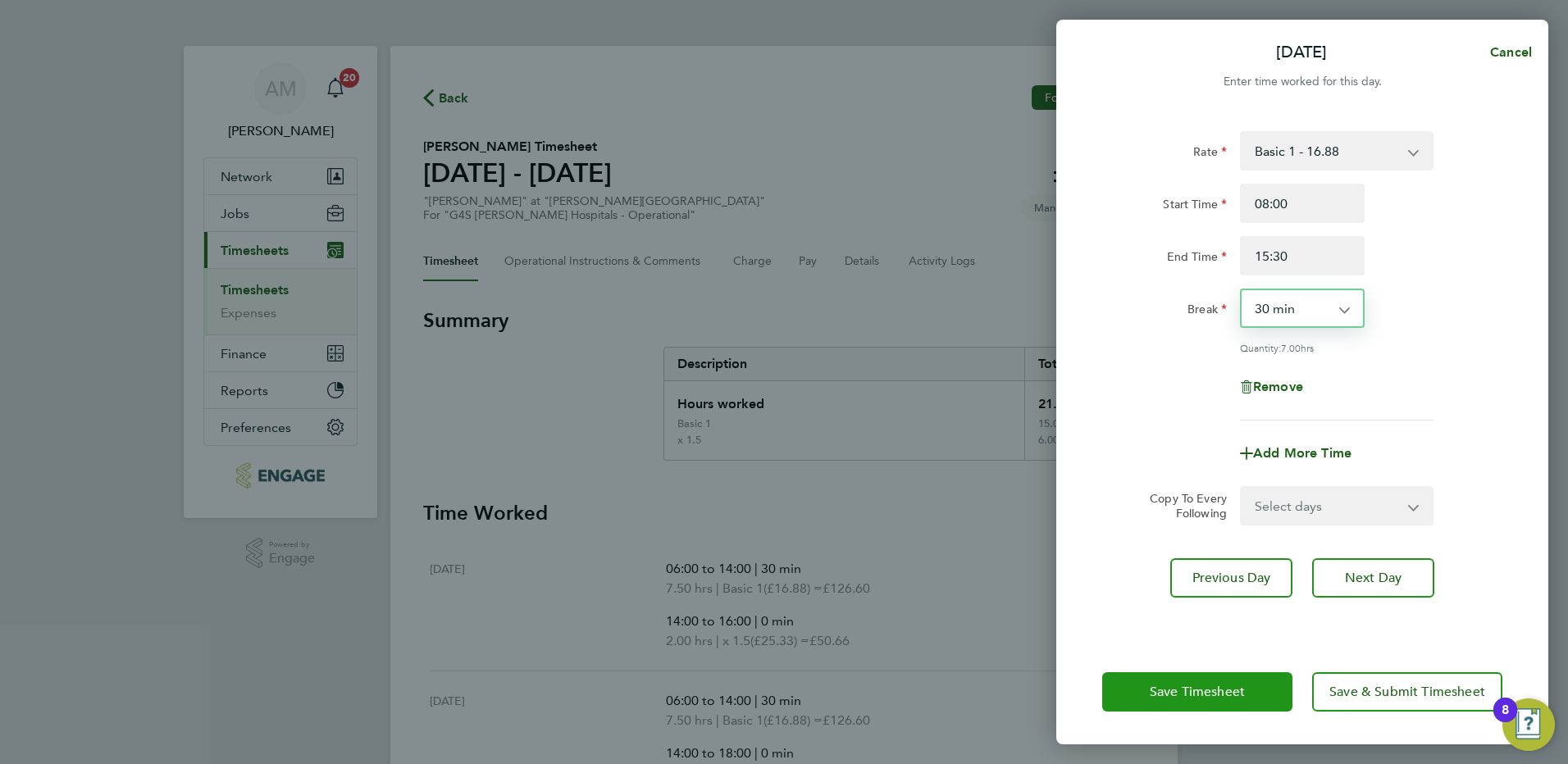
click at [1238, 691] on span "Save Timesheet" at bounding box center [1197, 691] width 96 height 16
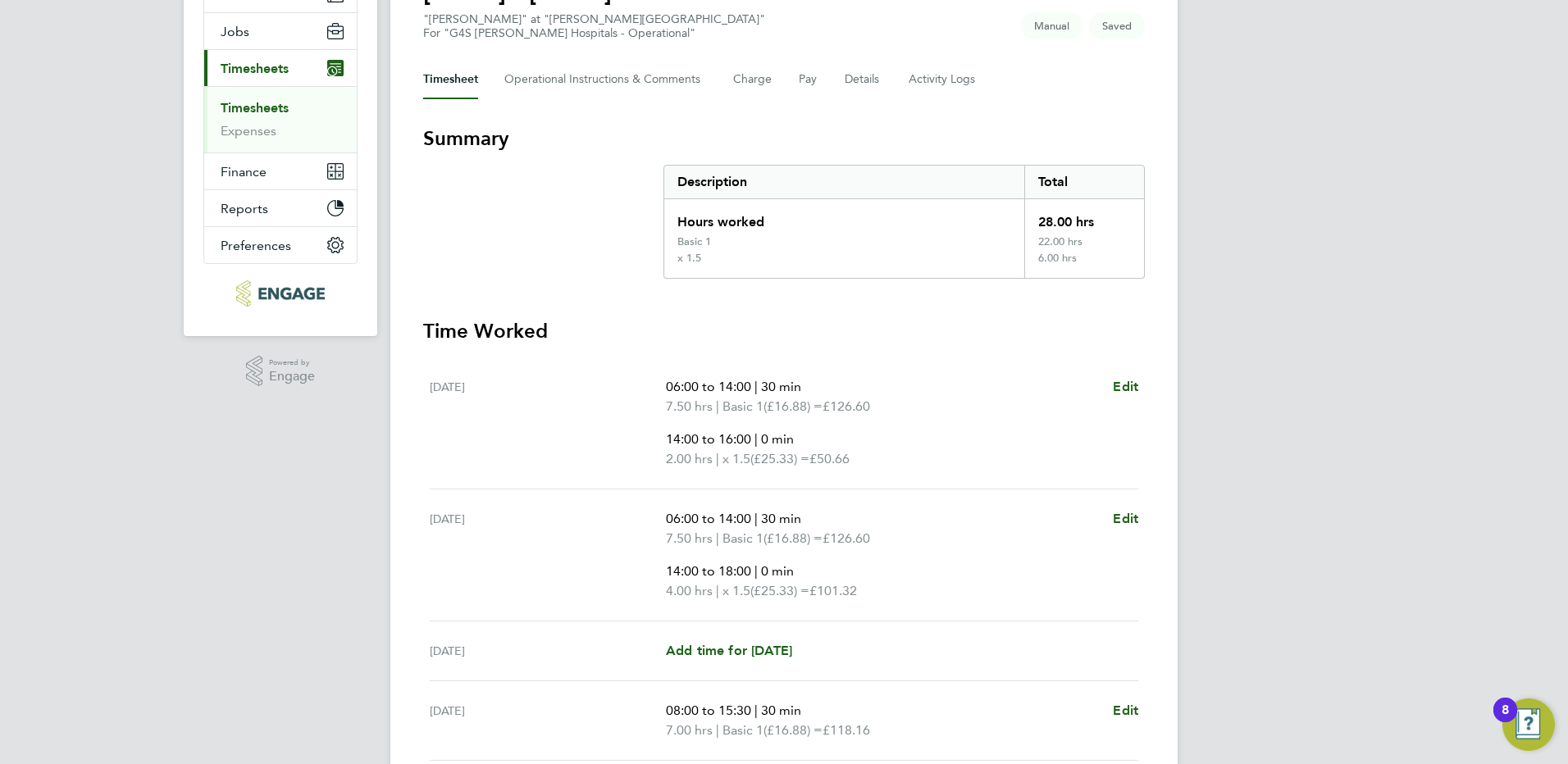
scroll to position [383, 0]
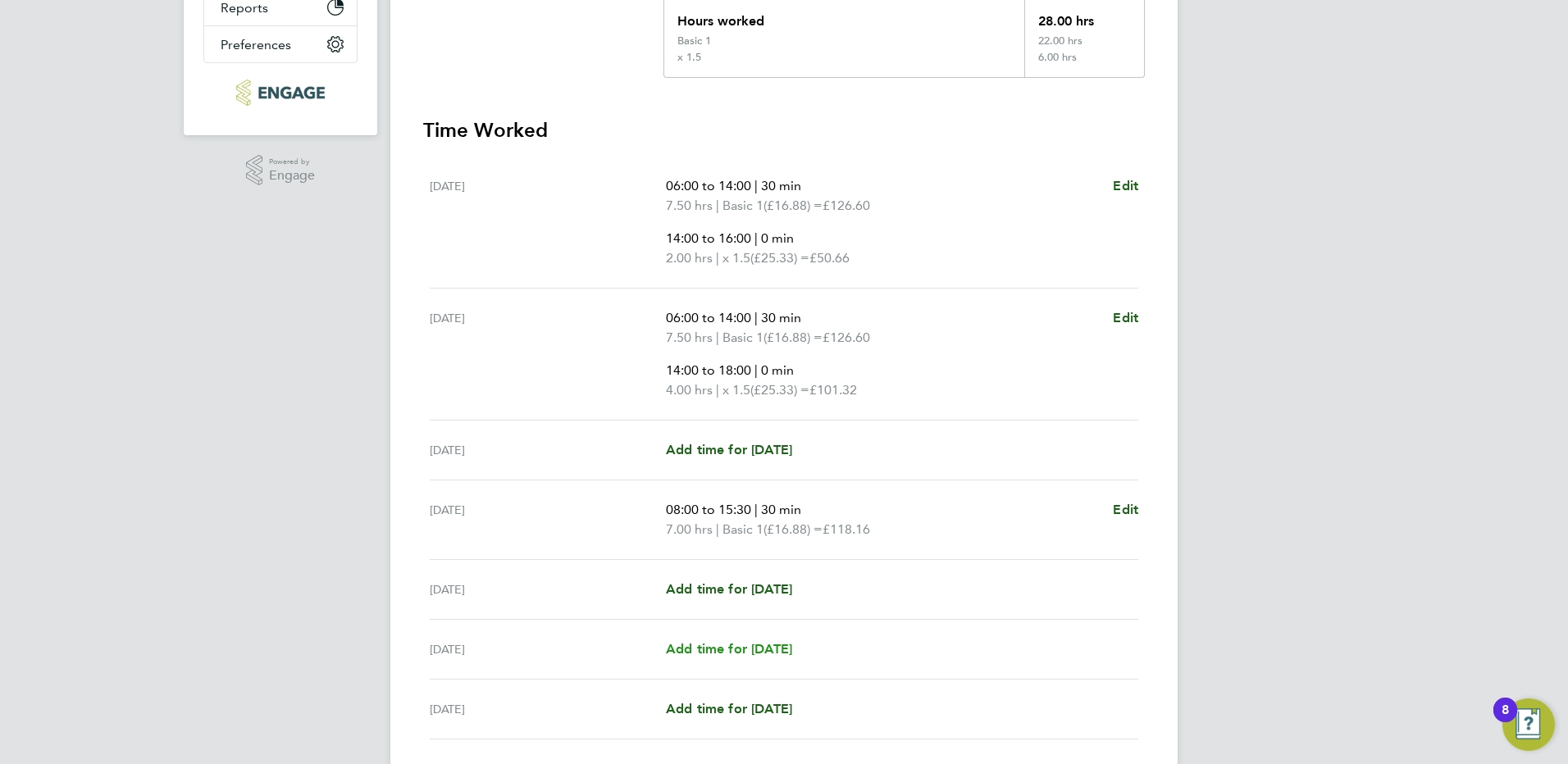
click at [757, 652] on span "Add time for Sat 23 Aug" at bounding box center [728, 649] width 126 height 16
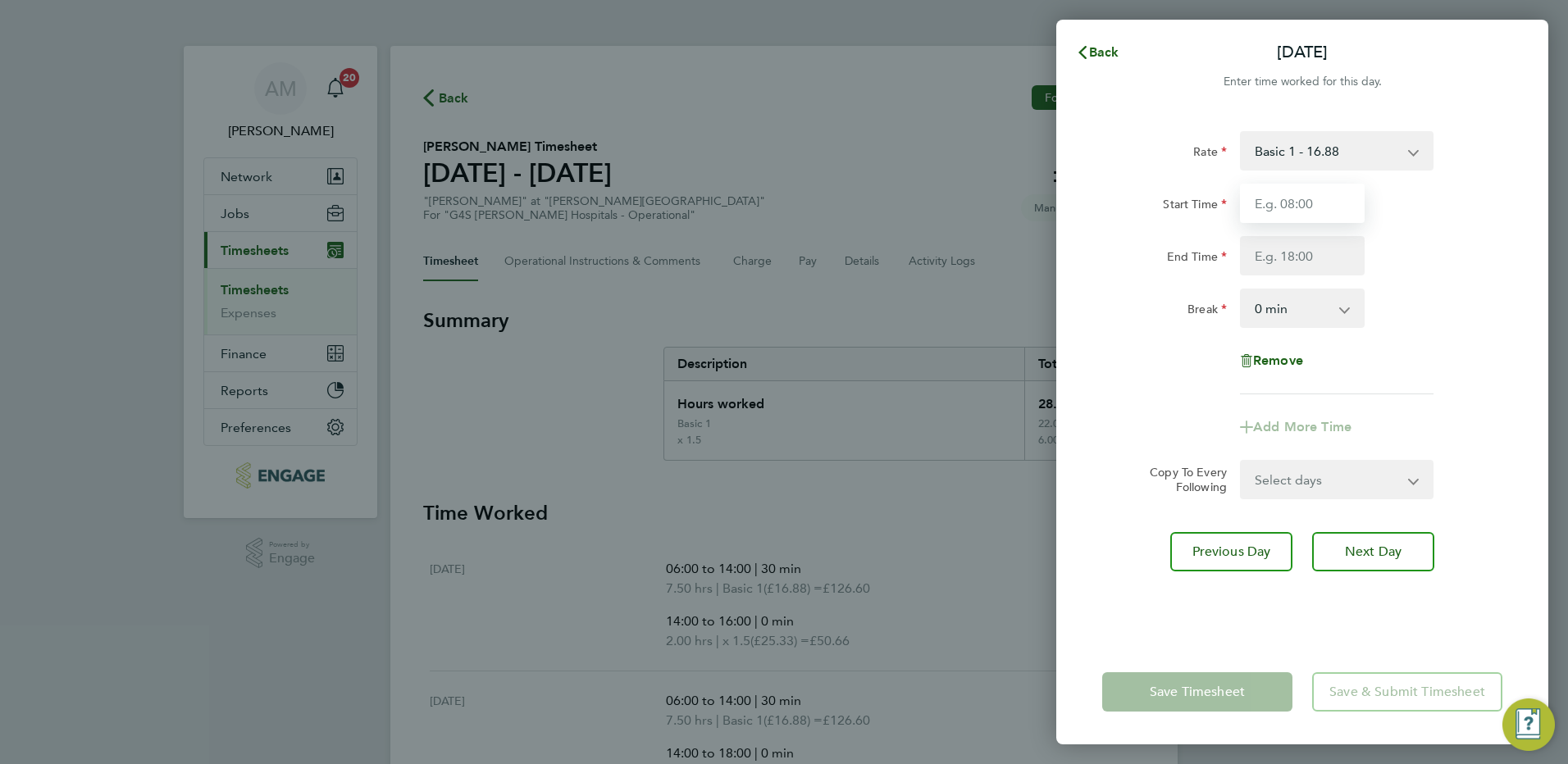
click at [1313, 206] on input "Start Time" at bounding box center [1301, 204] width 124 height 40
type input "14:00"
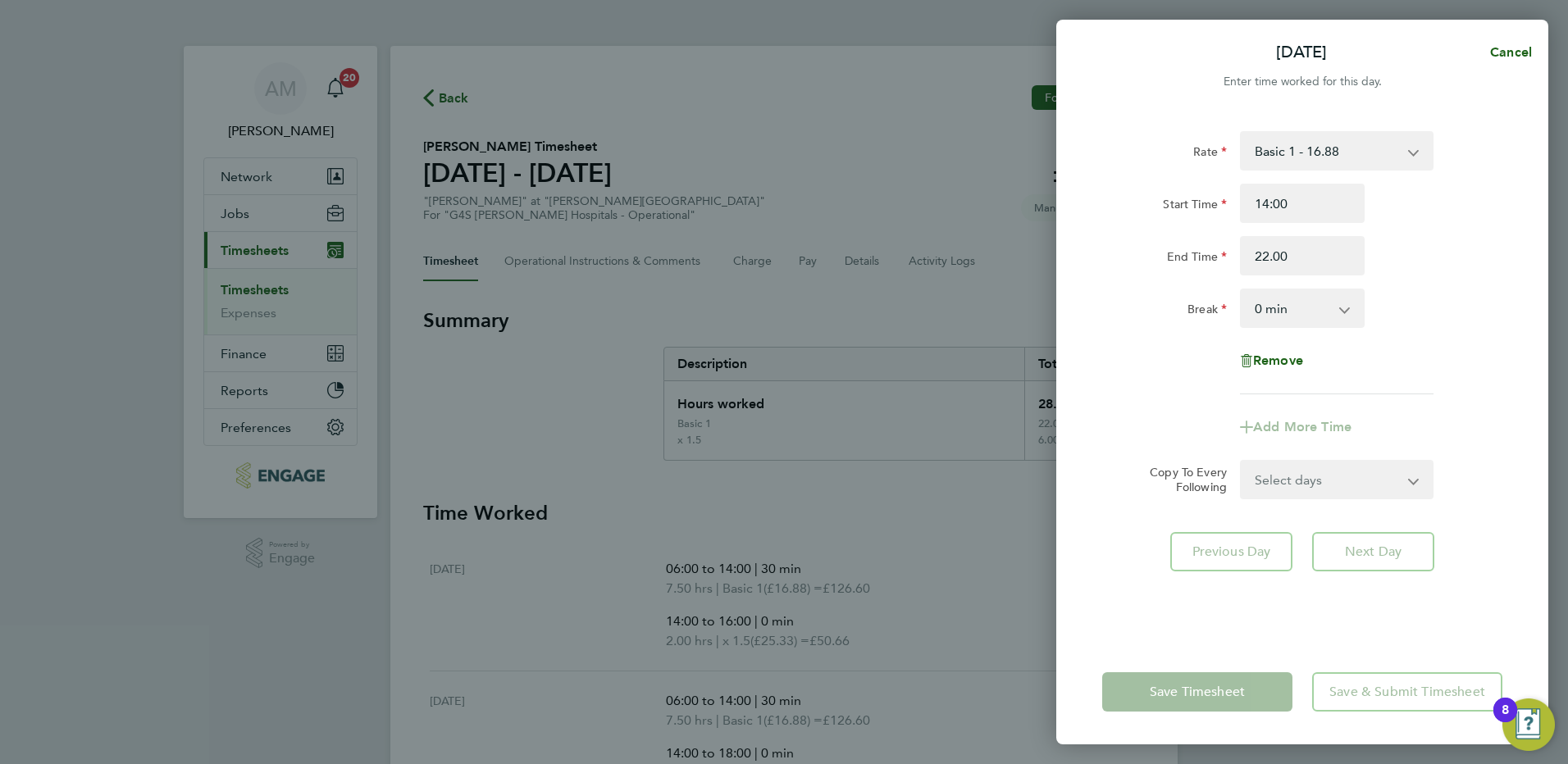
type input "22:00"
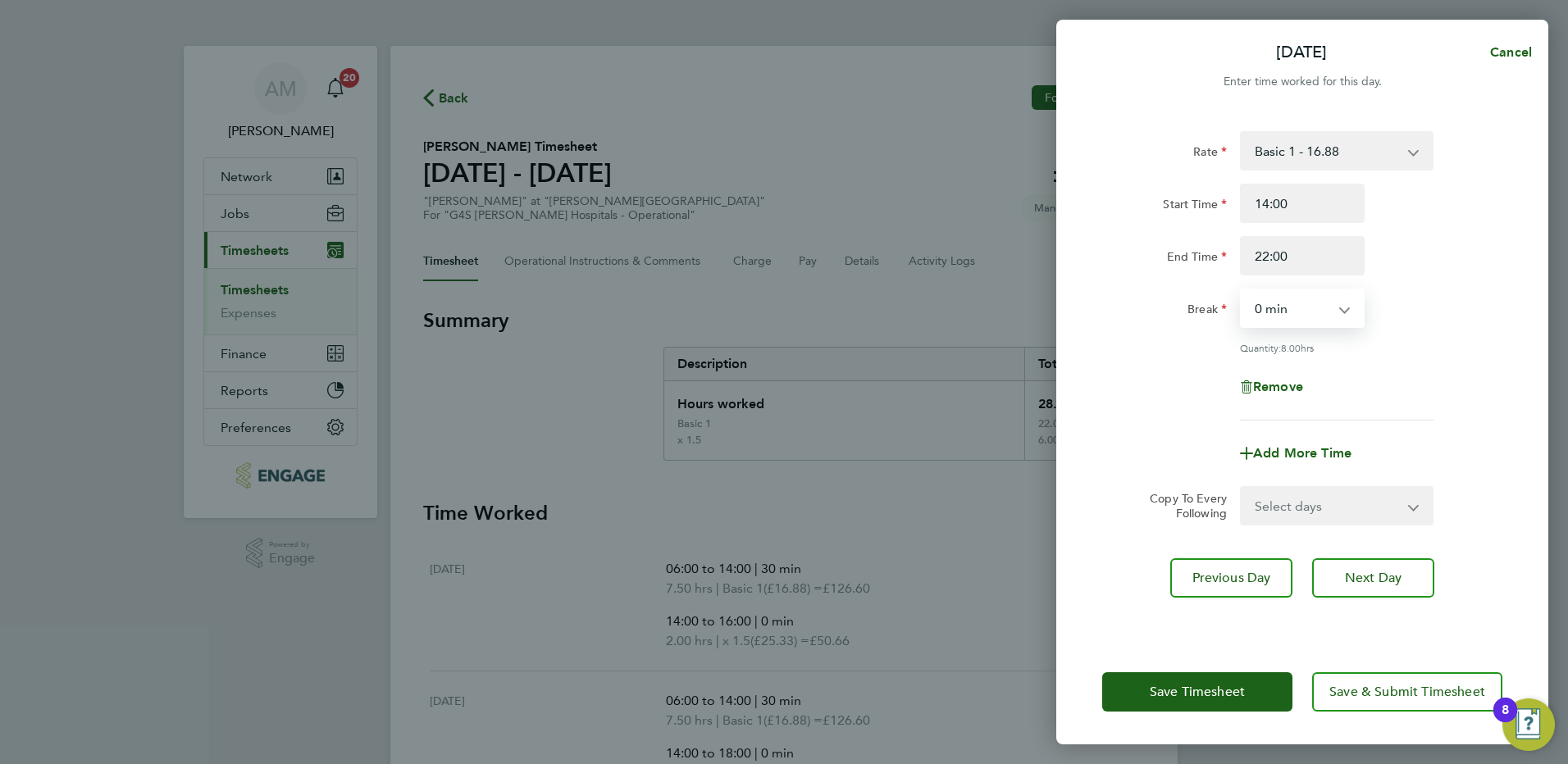
drag, startPoint x: 1297, startPoint y: 303, endPoint x: 1297, endPoint y: 320, distance: 17.0
click at [1297, 303] on select "0 min 15 min 30 min 45 min 60 min 75 min 90 min" at bounding box center [1292, 308] width 101 height 36
select select "60"
click at [1242, 290] on select "0 min 15 min 30 min 45 min 60 min 75 min 90 min" at bounding box center [1292, 308] width 101 height 36
click at [1403, 368] on div "Remove" at bounding box center [1301, 387] width 413 height 40
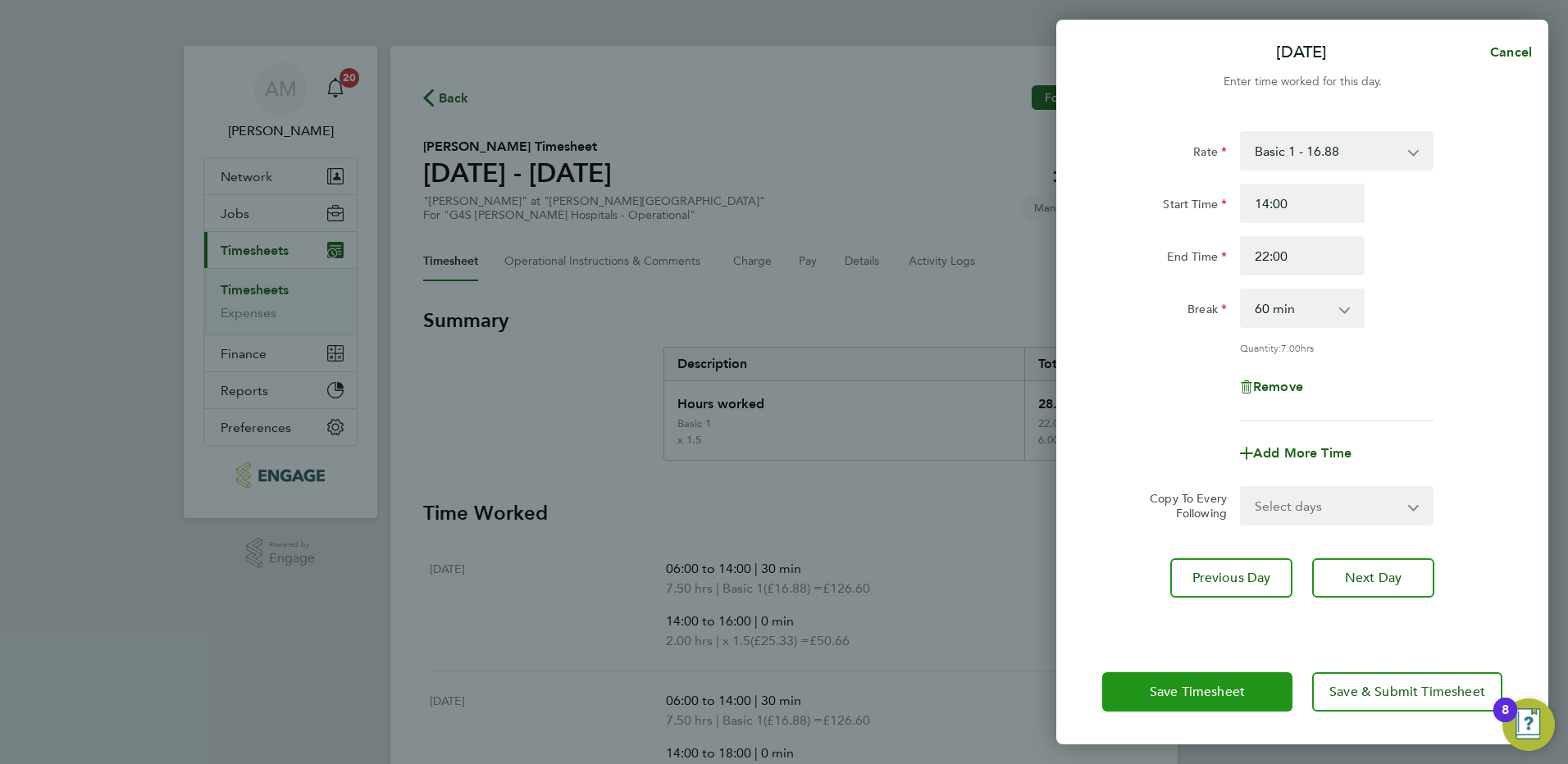
click at [1197, 687] on span "Save Timesheet" at bounding box center [1197, 691] width 96 height 16
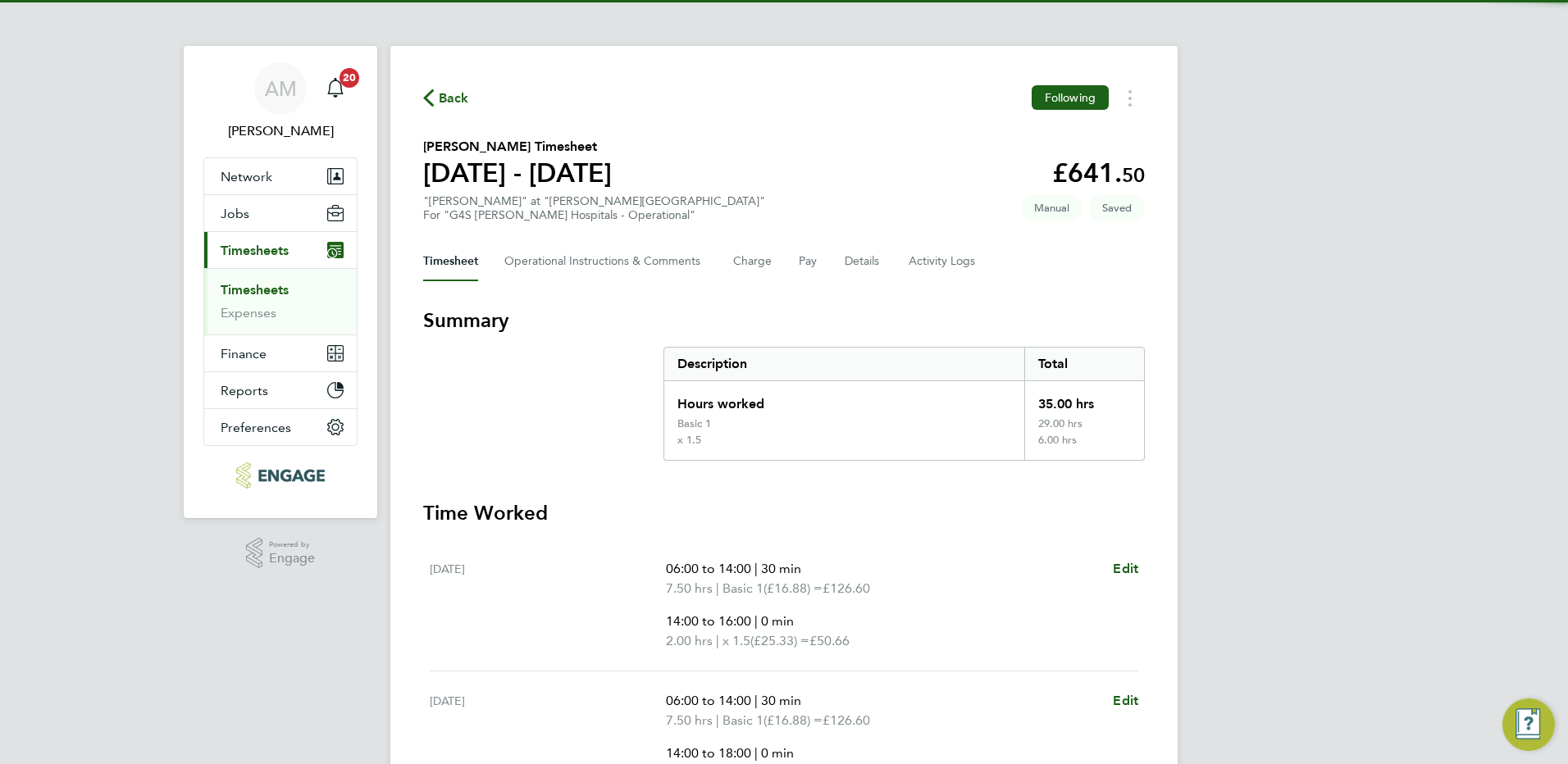
scroll to position [383, 0]
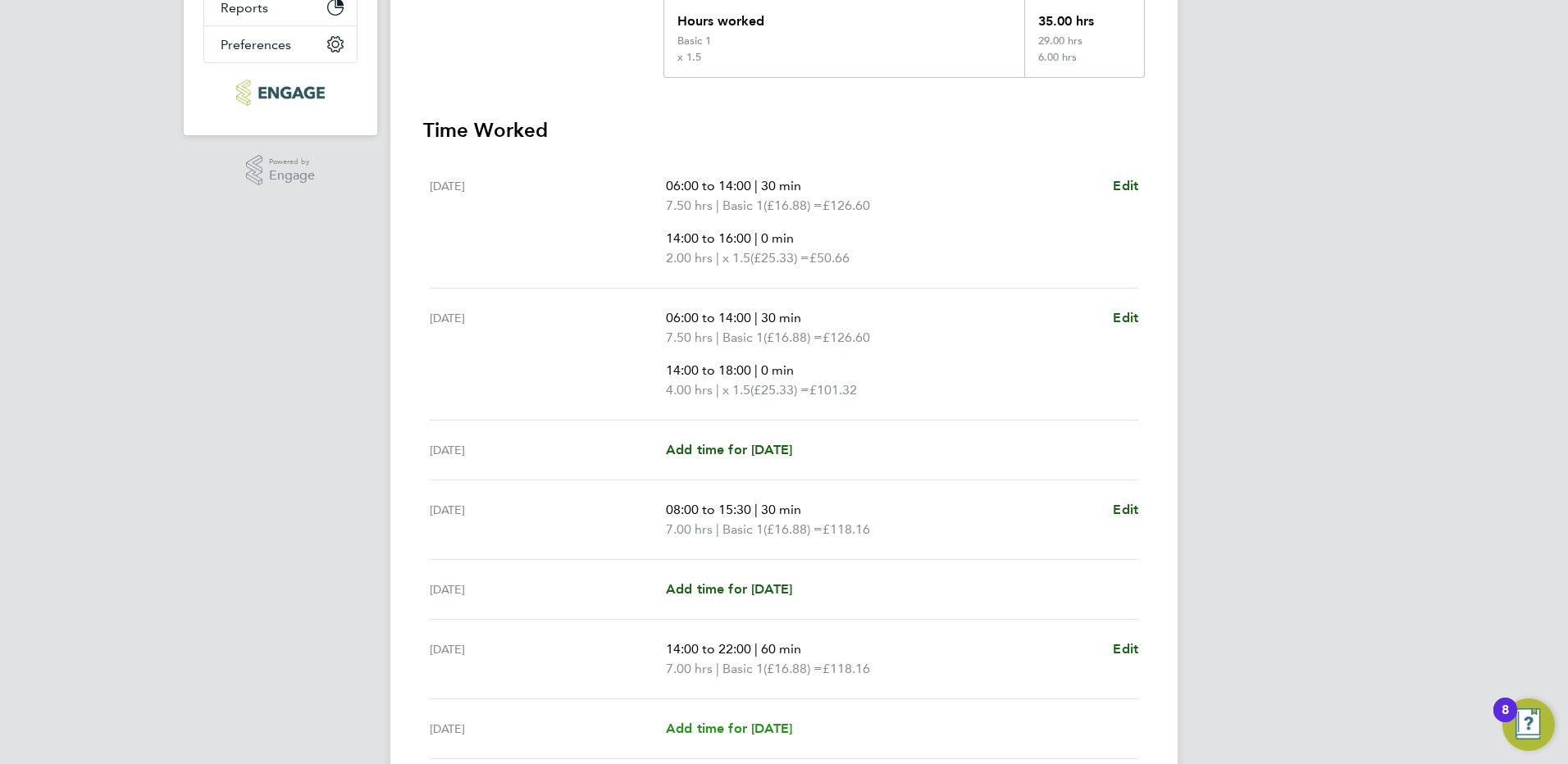
click at [792, 722] on span "Add time for Sun 24 Aug" at bounding box center [728, 728] width 126 height 16
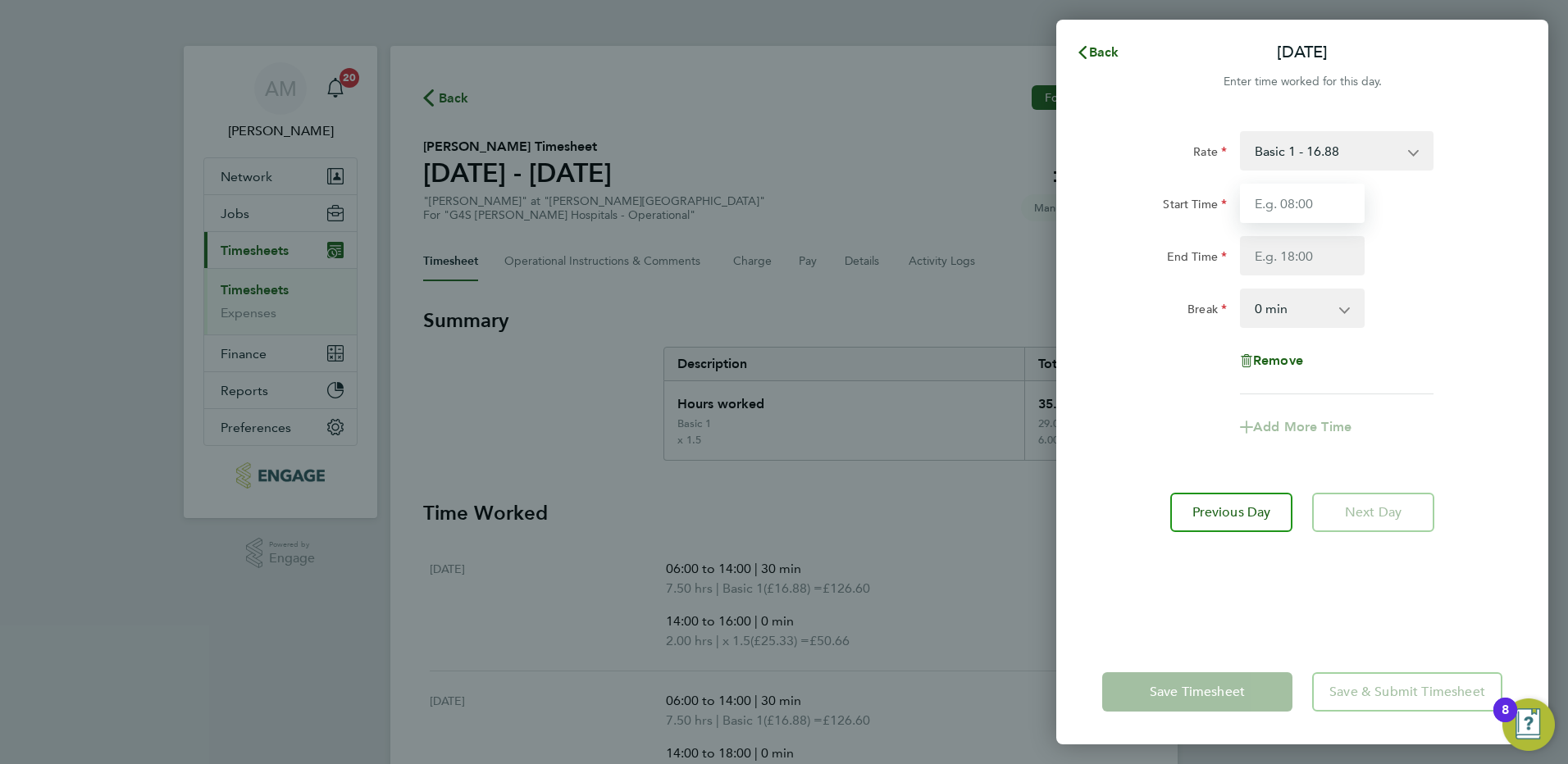
click at [1266, 196] on input "Start Time" at bounding box center [1301, 204] width 124 height 40
type input "14:00"
type input "22:00"
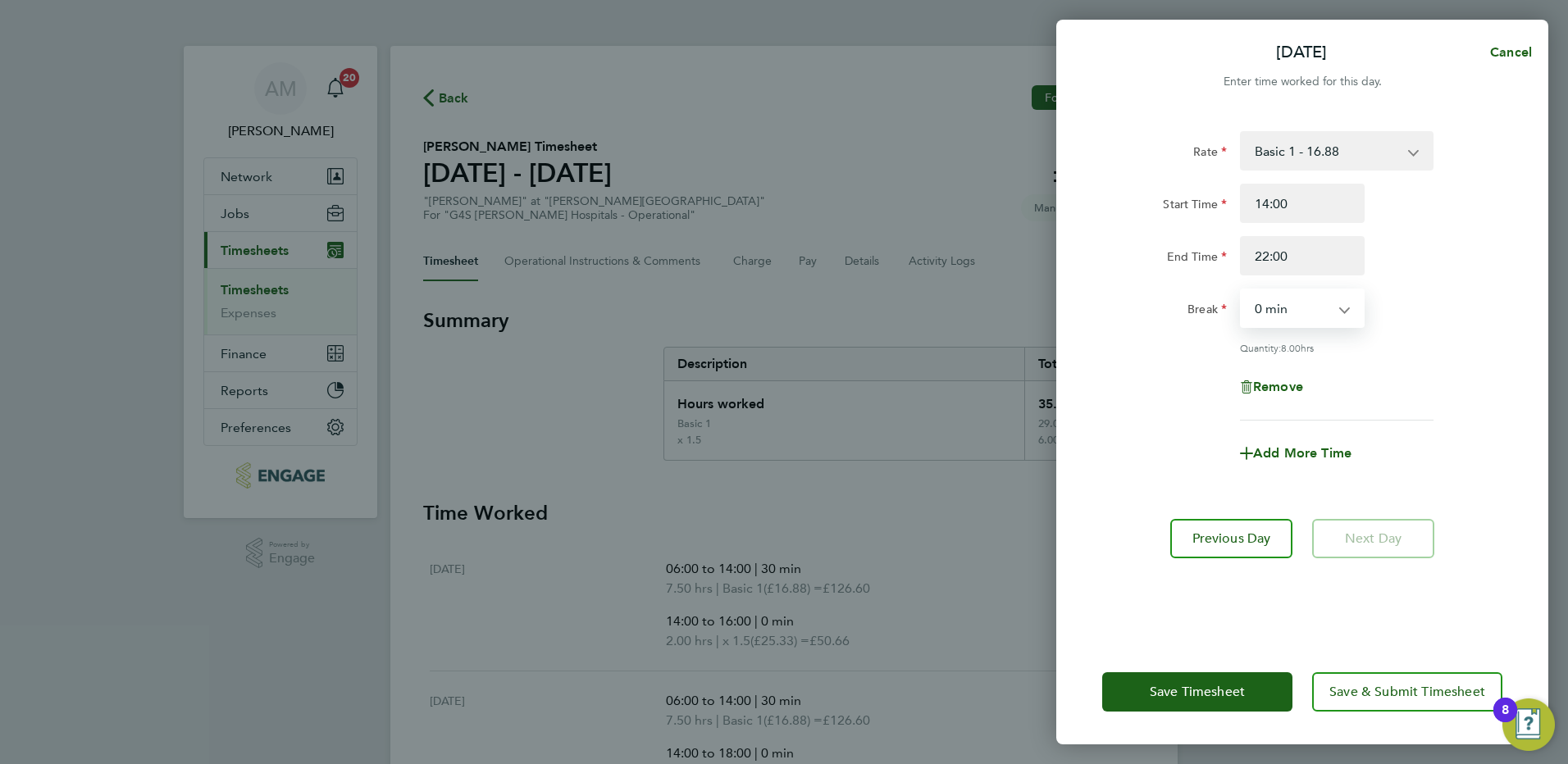
click at [1266, 319] on select "0 min 15 min 30 min 45 min 60 min 75 min 90 min" at bounding box center [1292, 308] width 101 height 36
select select "60"
click at [1242, 290] on select "0 min 15 min 30 min 45 min 60 min 75 min 90 min" at bounding box center [1292, 308] width 101 height 36
click at [1403, 386] on div "Remove" at bounding box center [1301, 387] width 413 height 40
click at [1152, 696] on span "Save Timesheet" at bounding box center [1197, 691] width 96 height 16
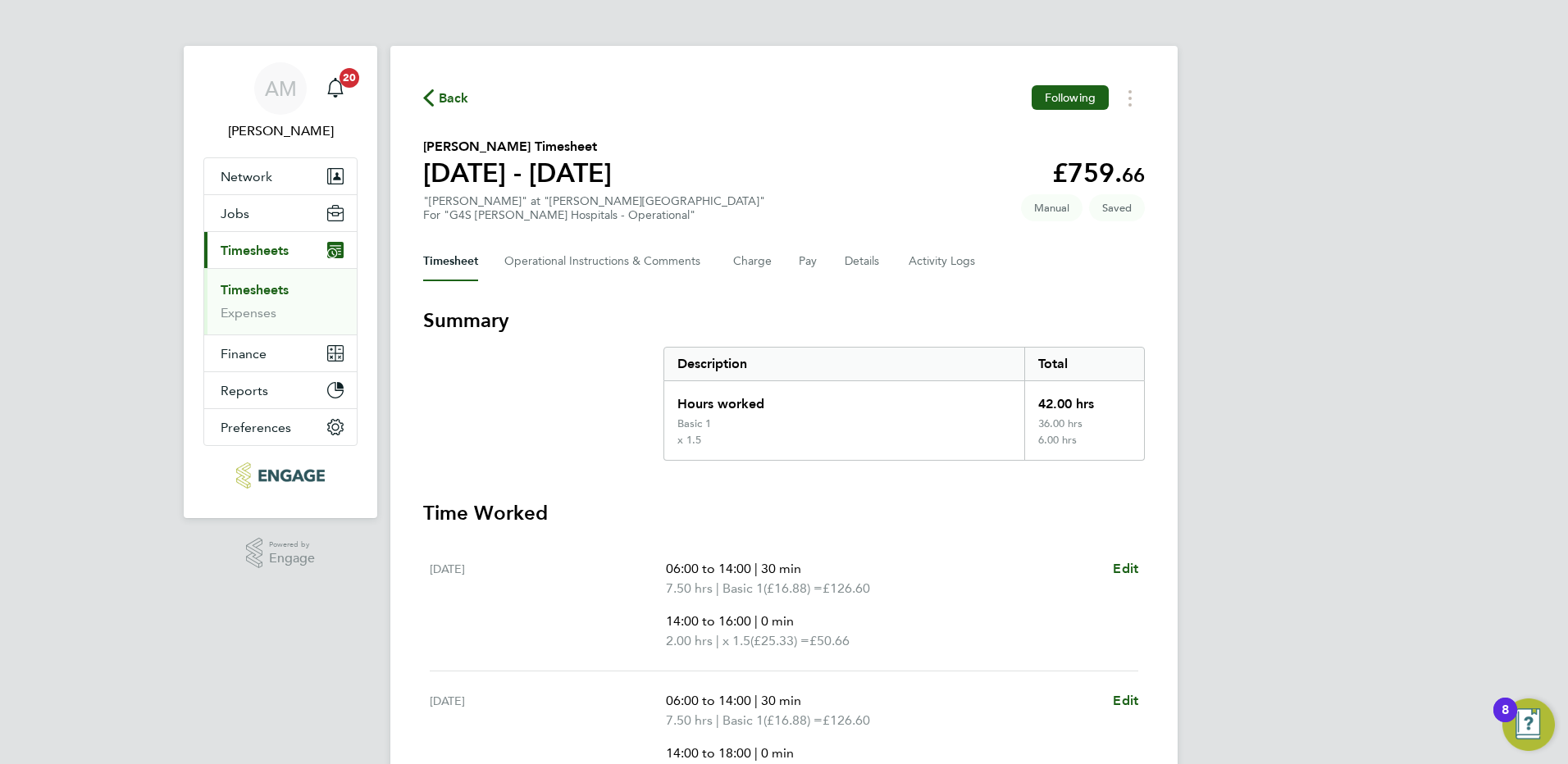
scroll to position [542, 0]
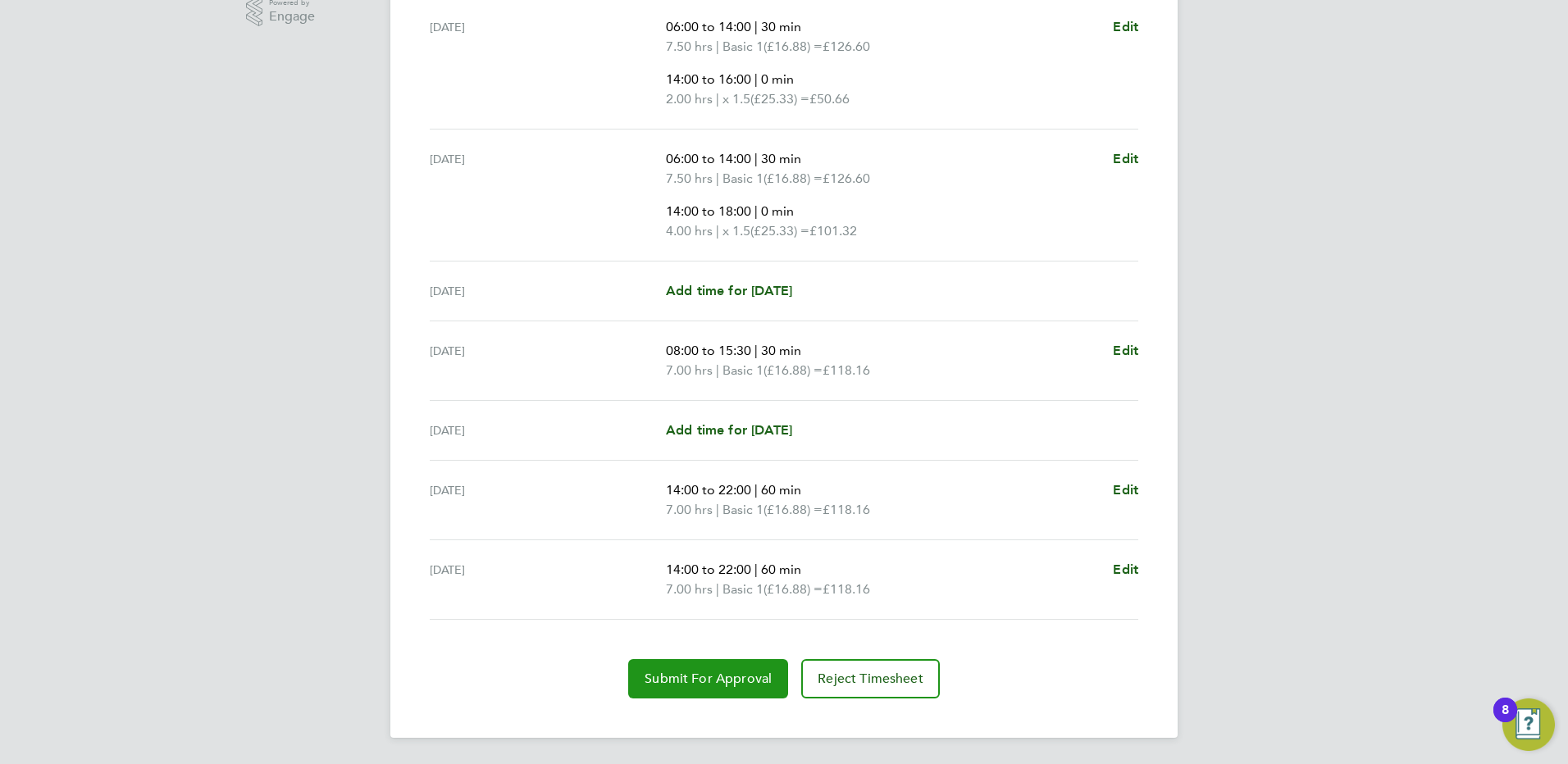
click at [730, 673] on span "Submit For Approval" at bounding box center [708, 678] width 127 height 16
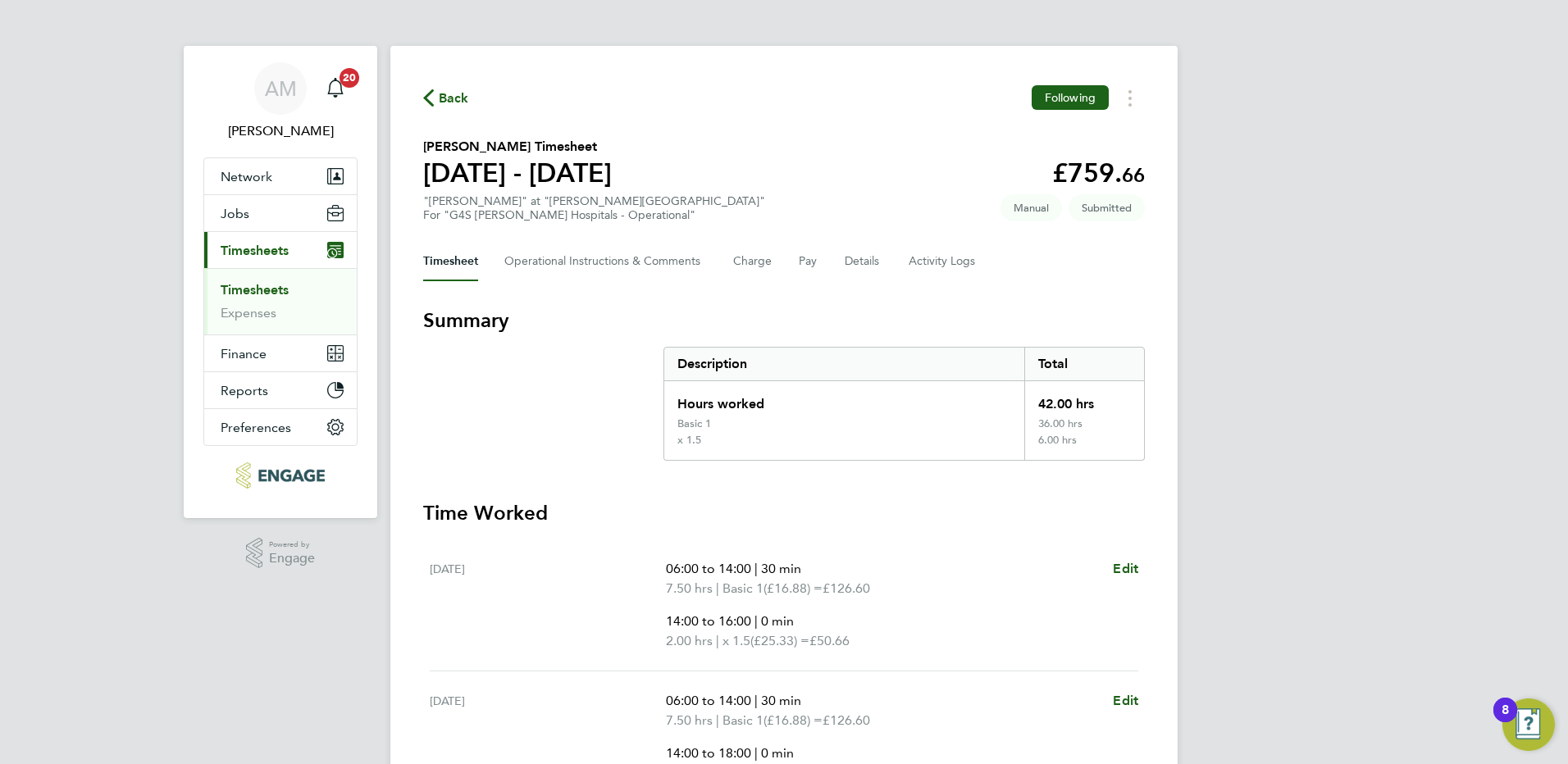
drag, startPoint x: 277, startPoint y: 292, endPoint x: 294, endPoint y: 295, distance: 17.3
click at [277, 292] on link "Timesheets" at bounding box center [255, 289] width 68 height 16
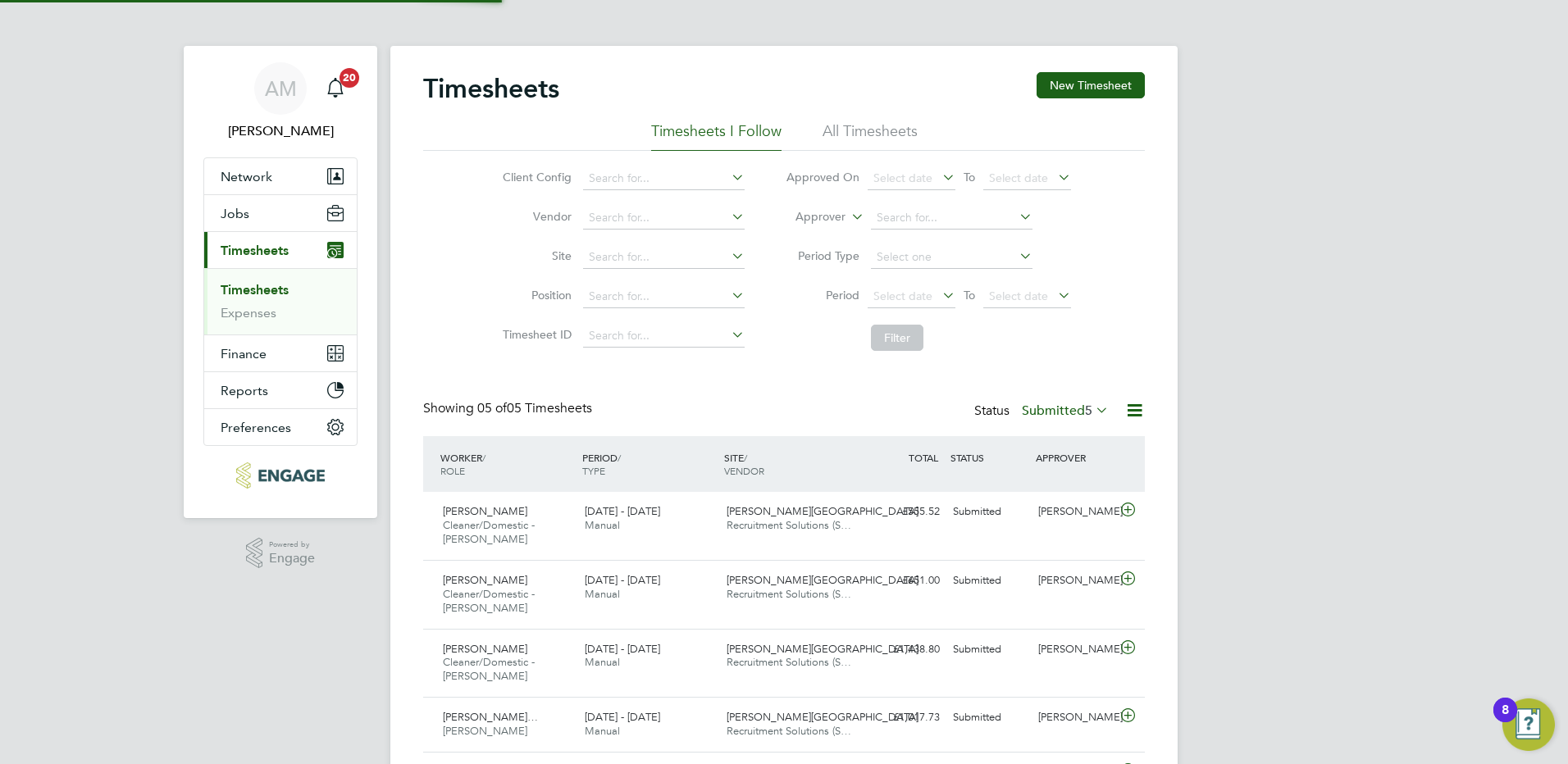
scroll to position [55, 142]
click at [1083, 86] on button "New Timesheet" at bounding box center [1090, 86] width 108 height 26
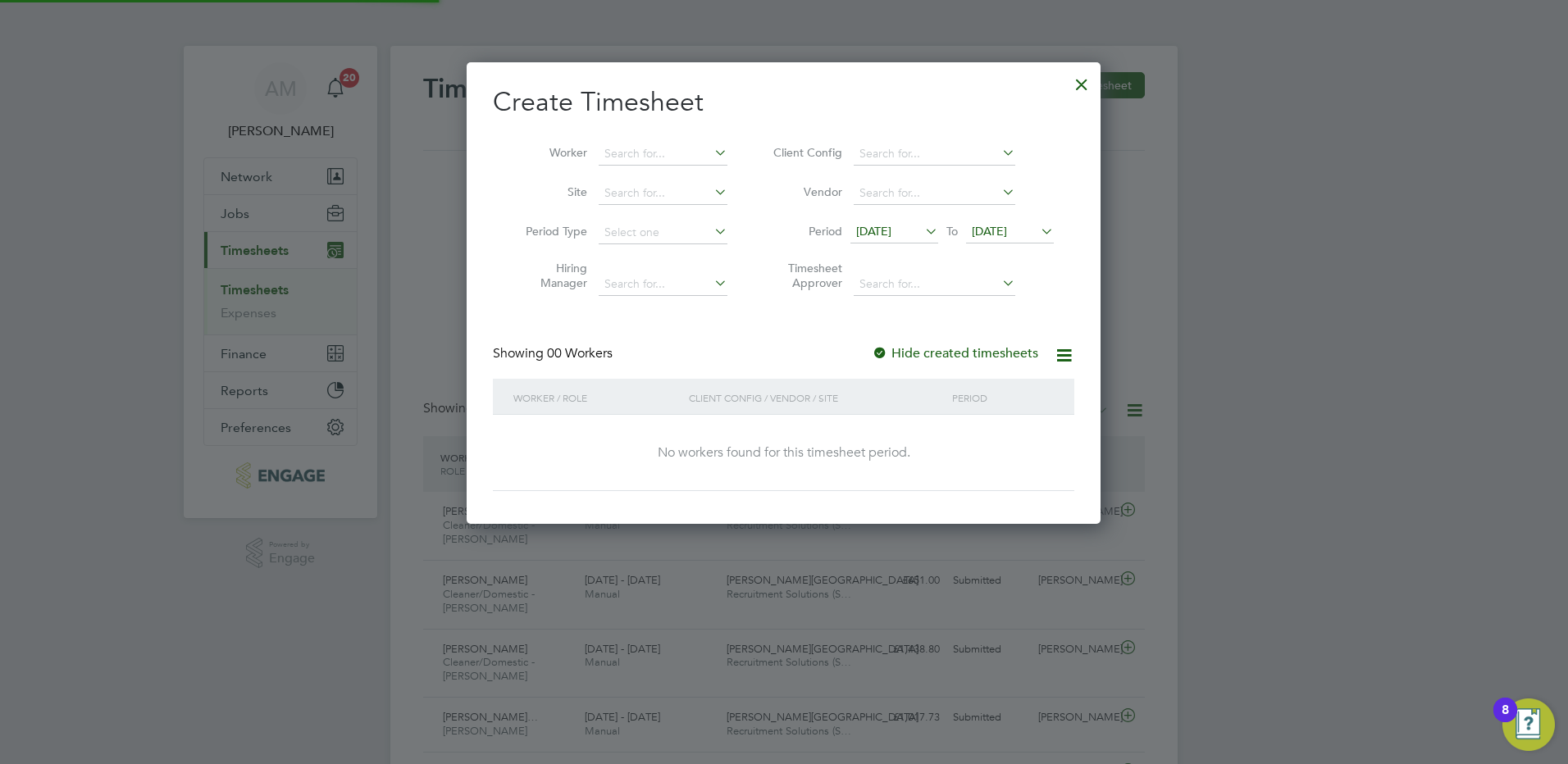
scroll to position [463, 635]
click at [1085, 83] on div at bounding box center [1081, 81] width 30 height 30
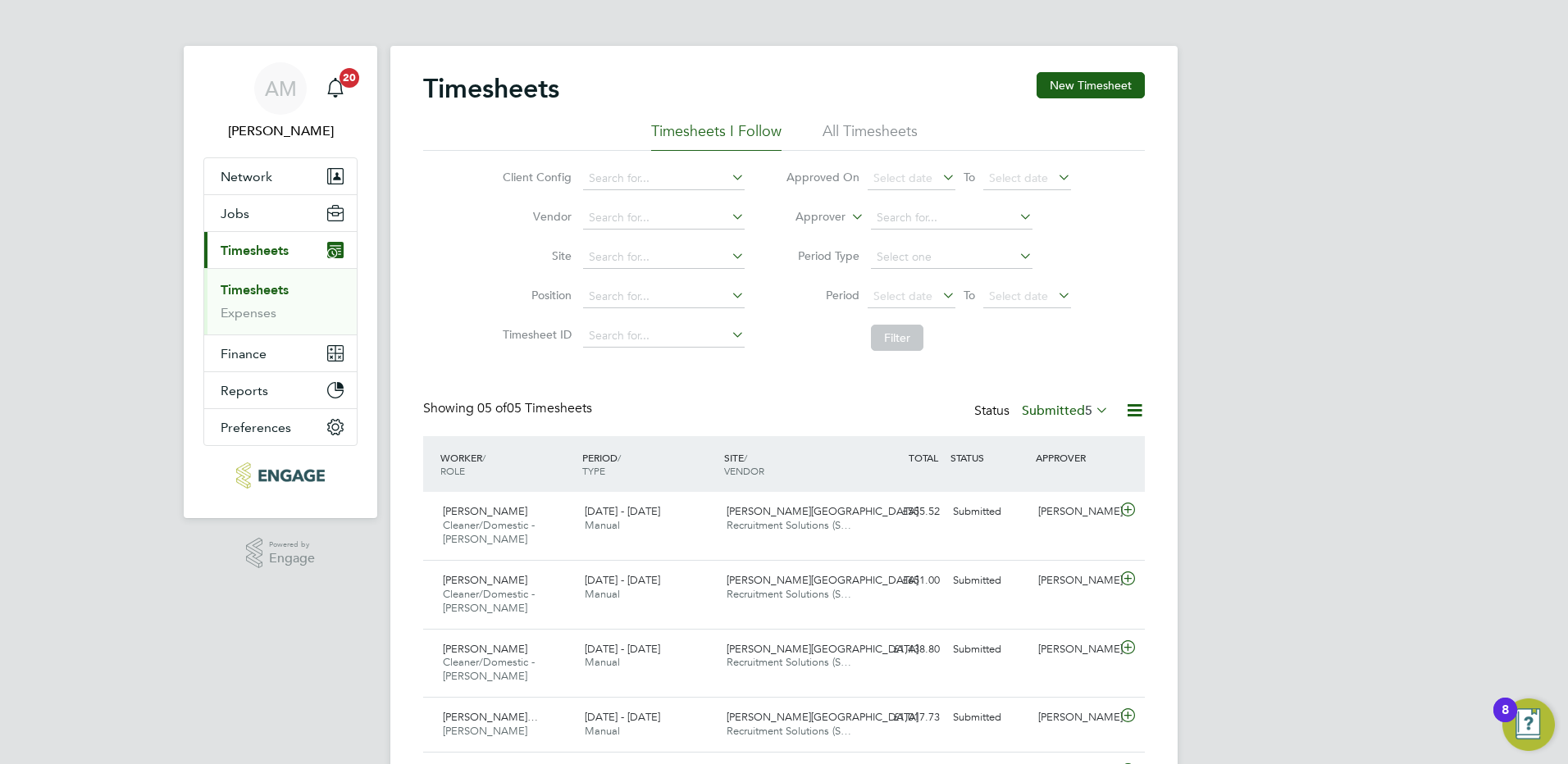
scroll to position [55, 142]
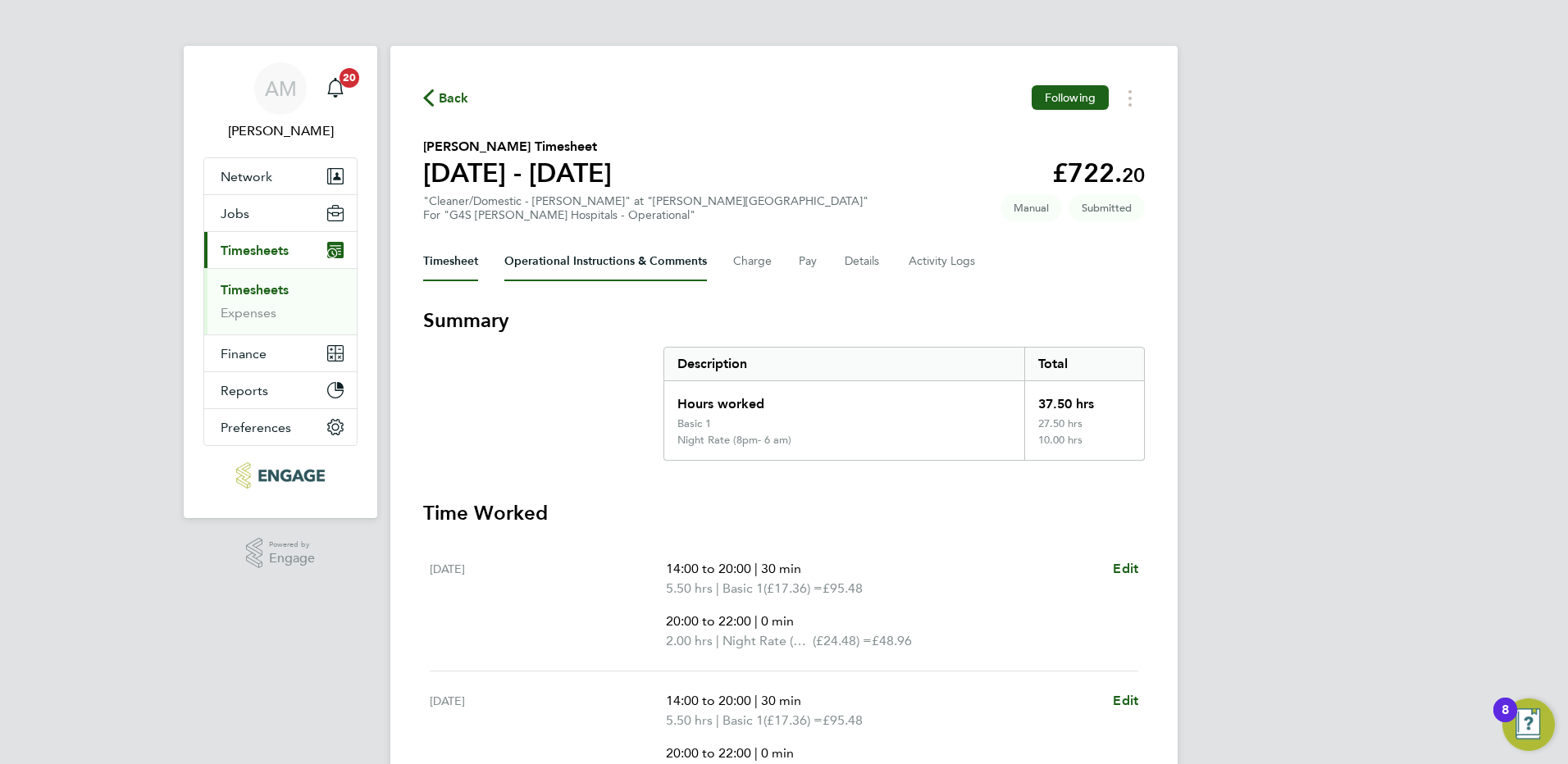
click at [653, 264] on Comments-tab "Operational Instructions & Comments" at bounding box center [606, 262] width 203 height 40
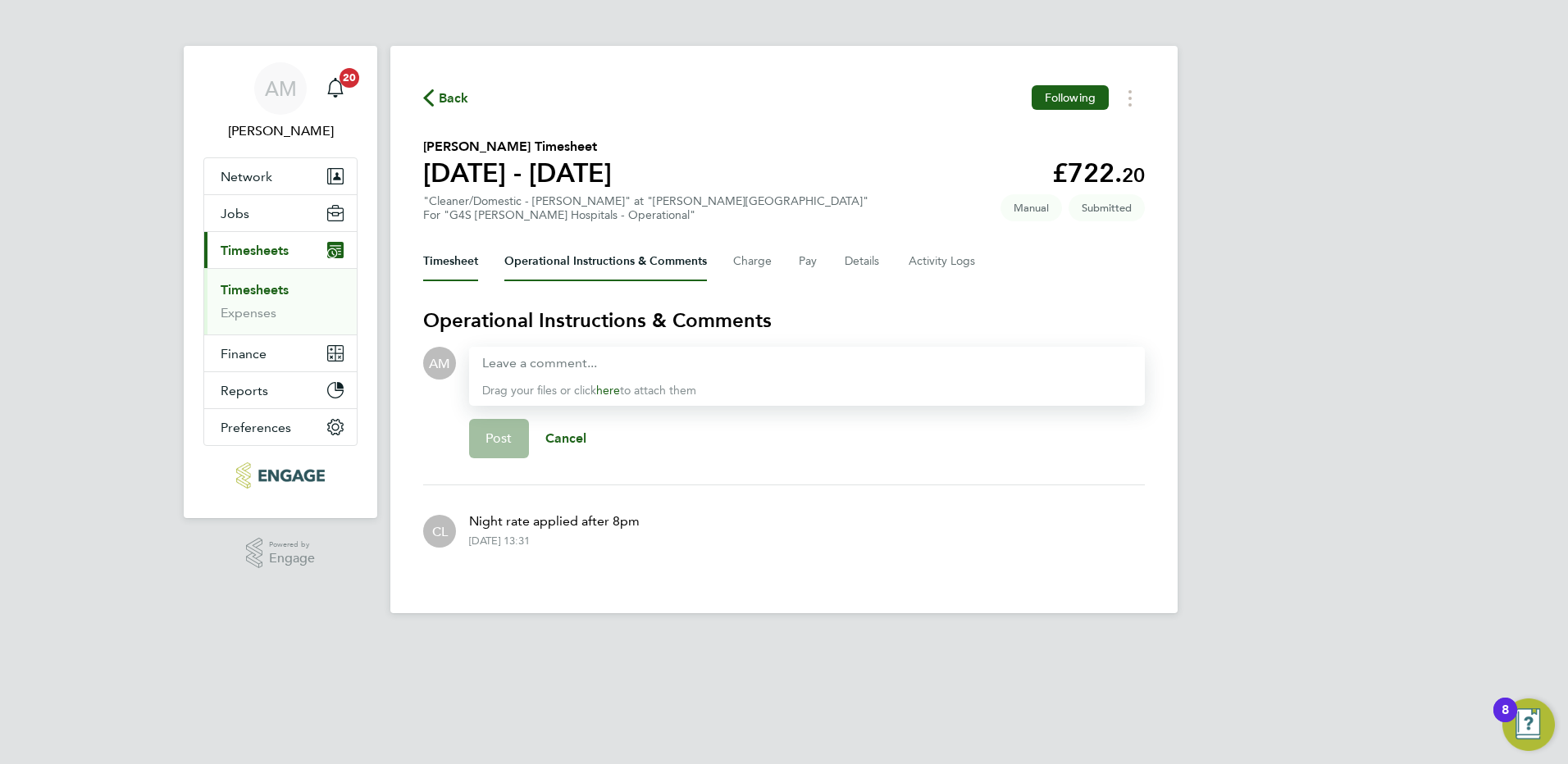
click at [454, 259] on button "Timesheet" at bounding box center [450, 262] width 55 height 40
